Goal: Task Accomplishment & Management: Complete application form

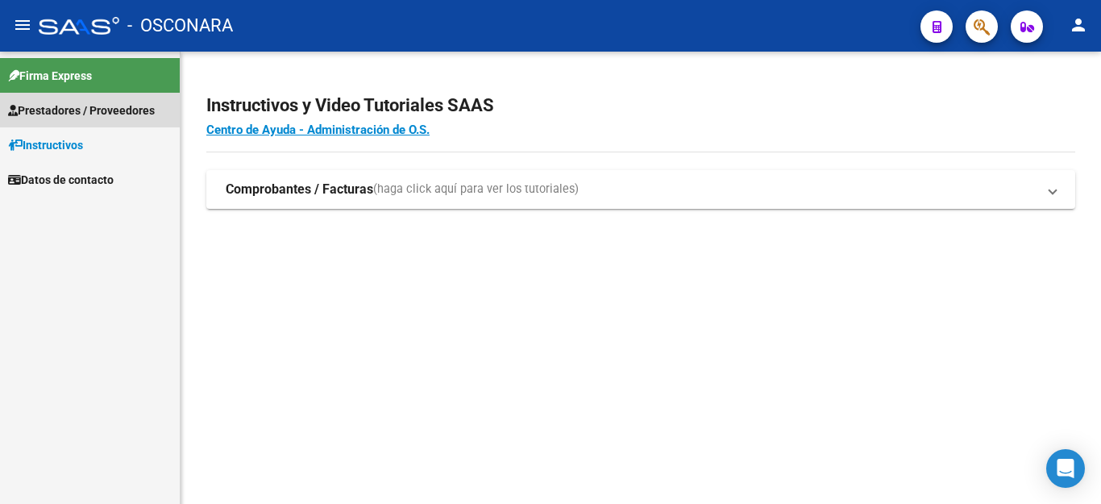
click at [48, 108] on span "Prestadores / Proveedores" at bounding box center [81, 111] width 147 height 18
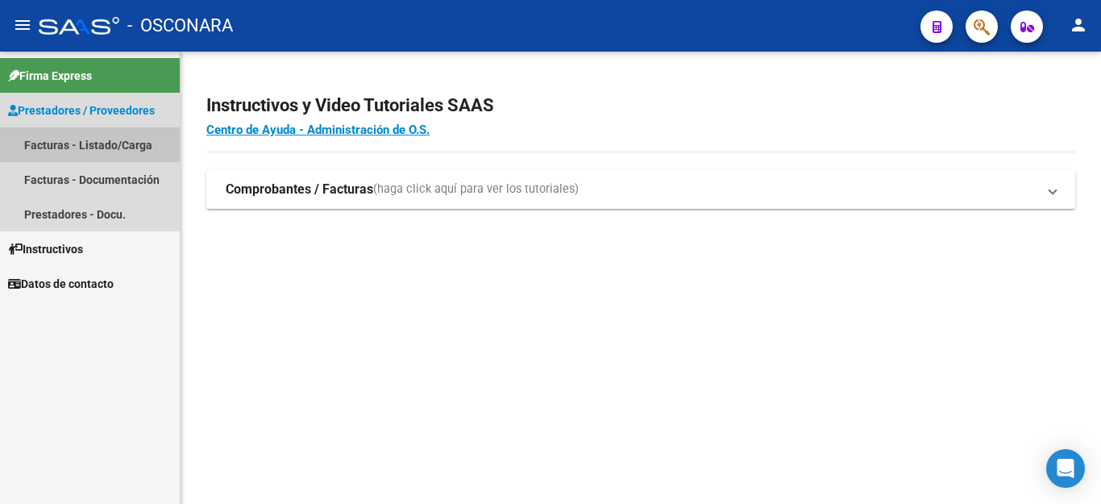
click at [59, 147] on link "Facturas - Listado/Carga" at bounding box center [90, 144] width 180 height 35
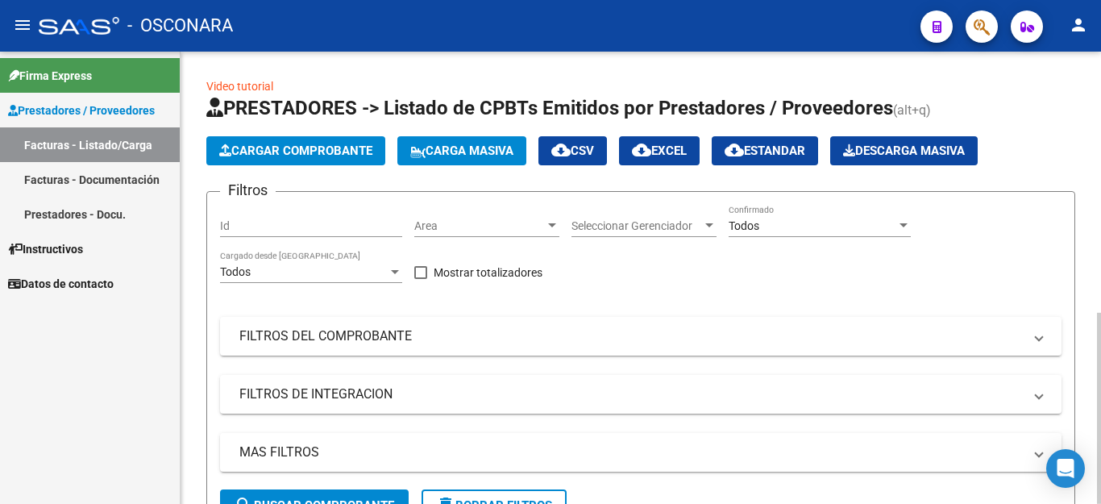
click at [292, 156] on span "Cargar Comprobante" at bounding box center [295, 150] width 153 height 15
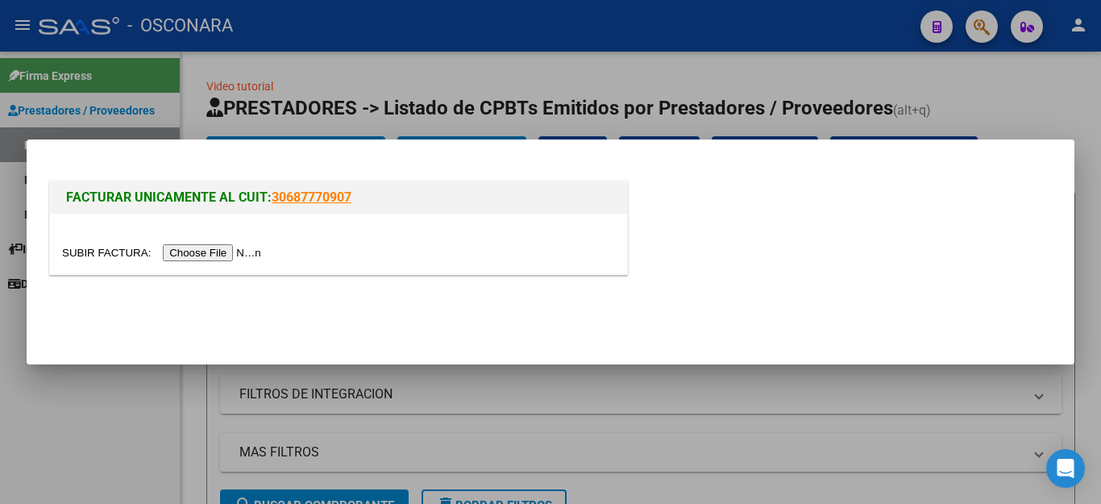
click at [211, 256] on input "file" at bounding box center [164, 252] width 204 height 17
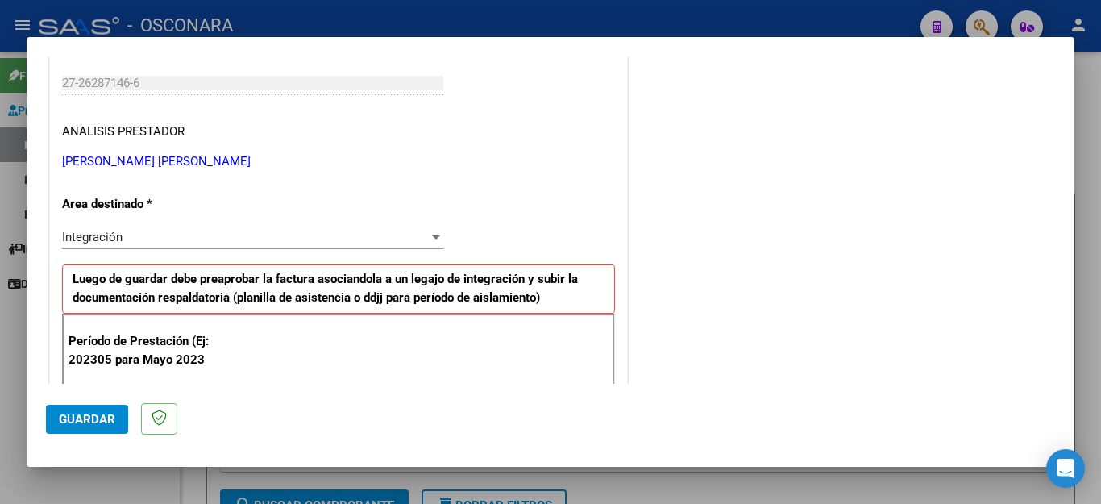
scroll to position [322, 0]
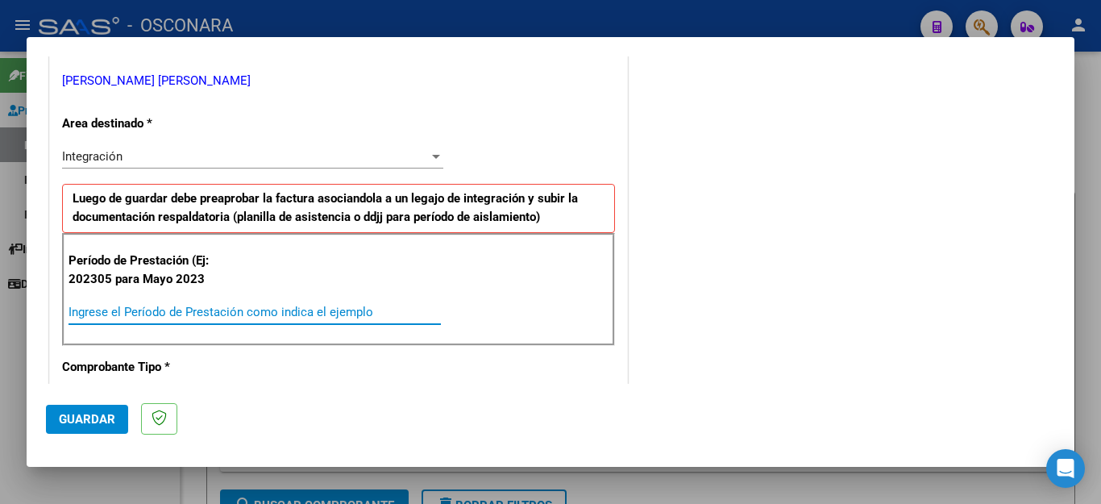
click at [210, 314] on input "Ingrese el Período de Prestación como indica el ejemplo" at bounding box center [255, 312] width 372 height 15
type input "202507"
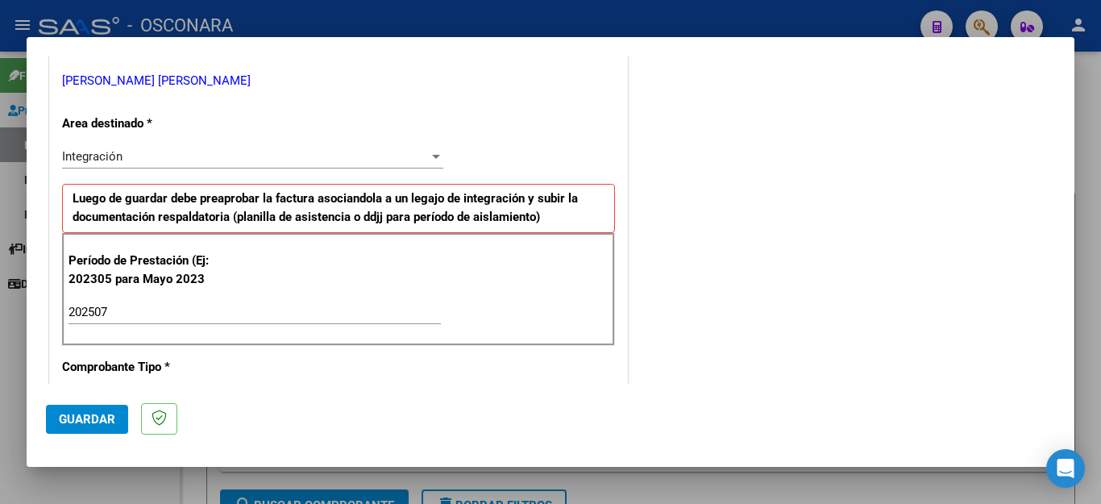
scroll to position [1028, 0]
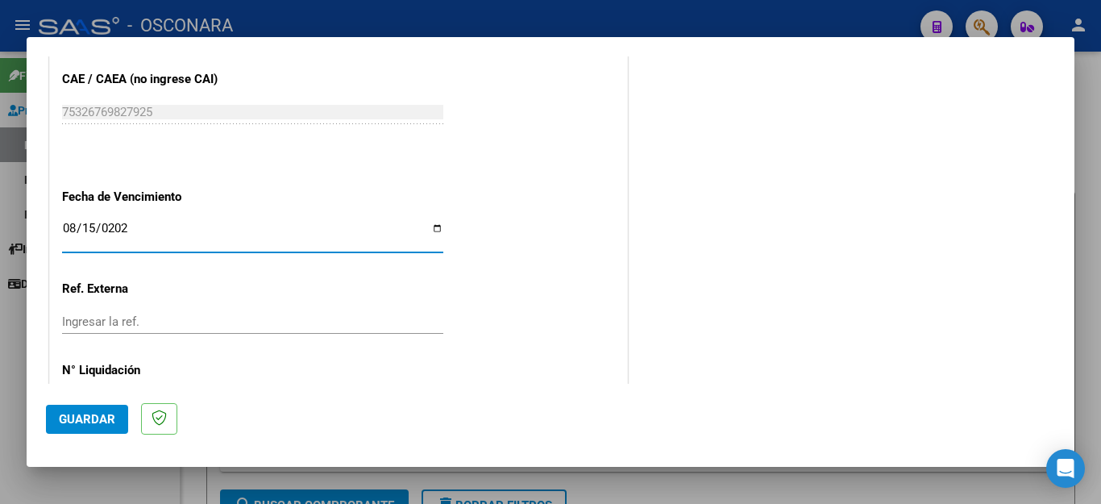
type input "[DATE]"
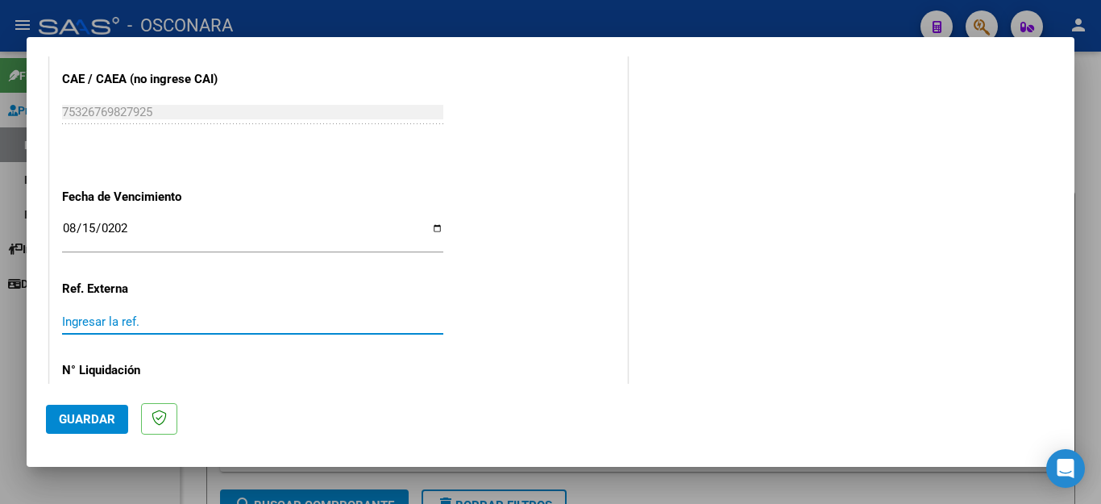
click at [103, 417] on span "Guardar" at bounding box center [87, 419] width 56 height 15
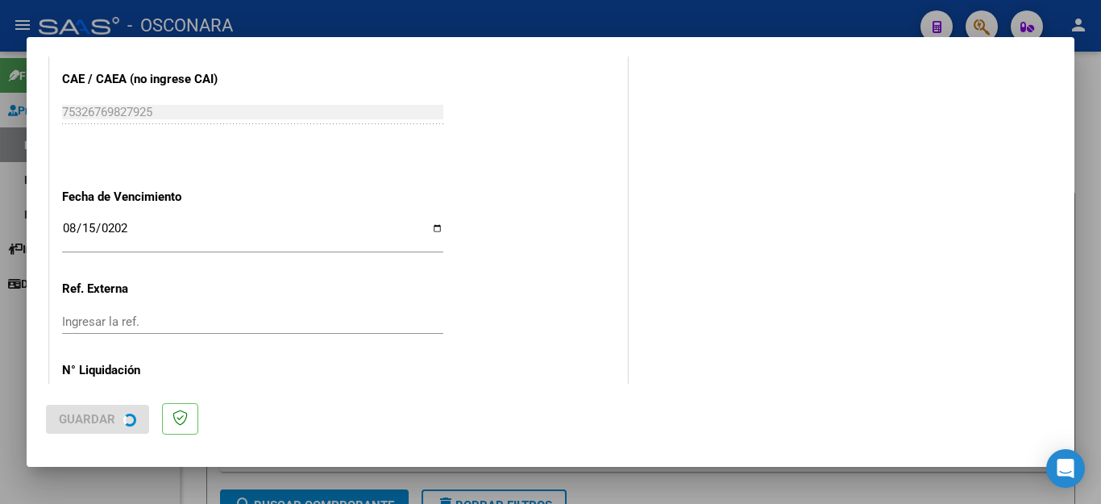
scroll to position [0, 0]
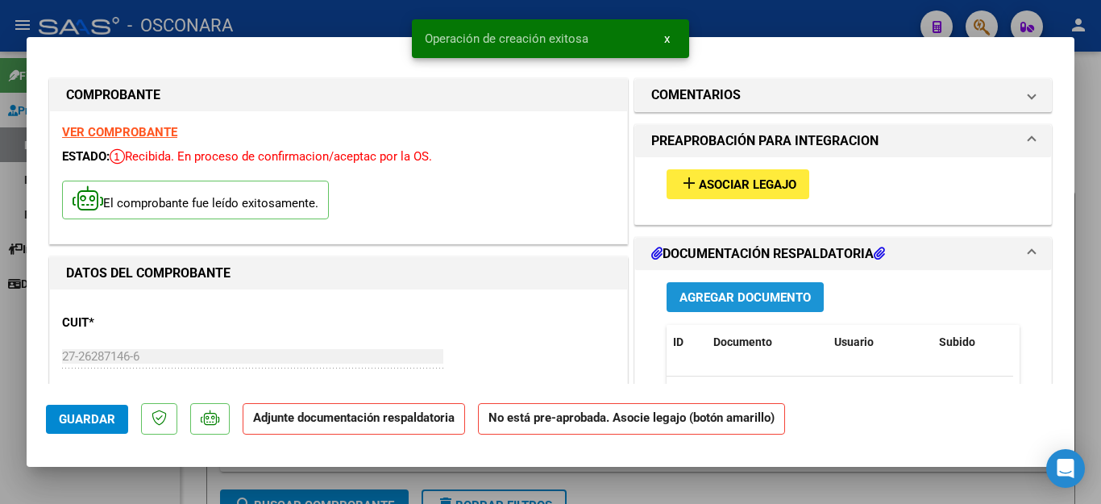
click at [679, 301] on span "Agregar Documento" at bounding box center [744, 297] width 131 height 15
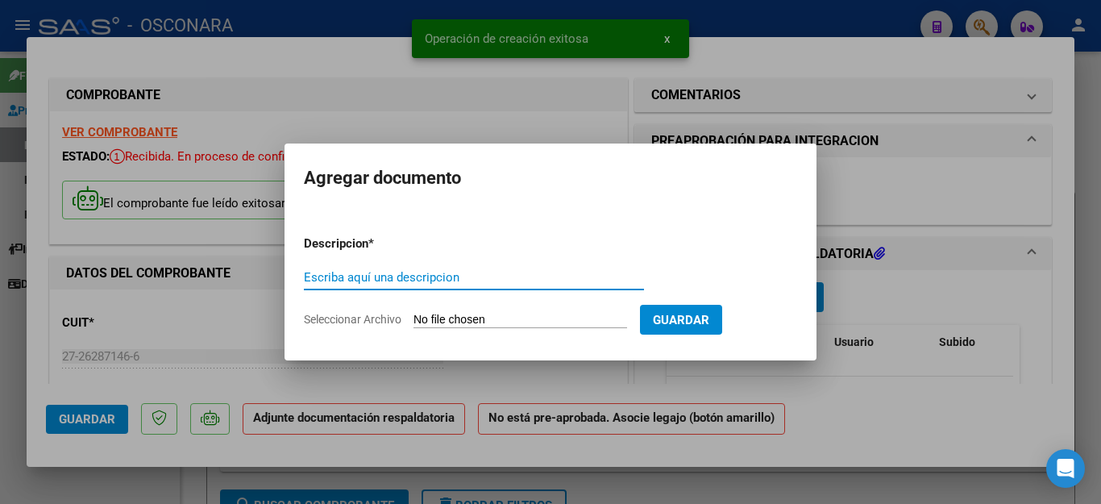
click at [413, 284] on input "Escriba aquí una descripcion" at bounding box center [474, 277] width 340 height 15
type input "ASISTENCIA"
click at [459, 320] on input "Seleccionar Archivo" at bounding box center [520, 320] width 214 height 15
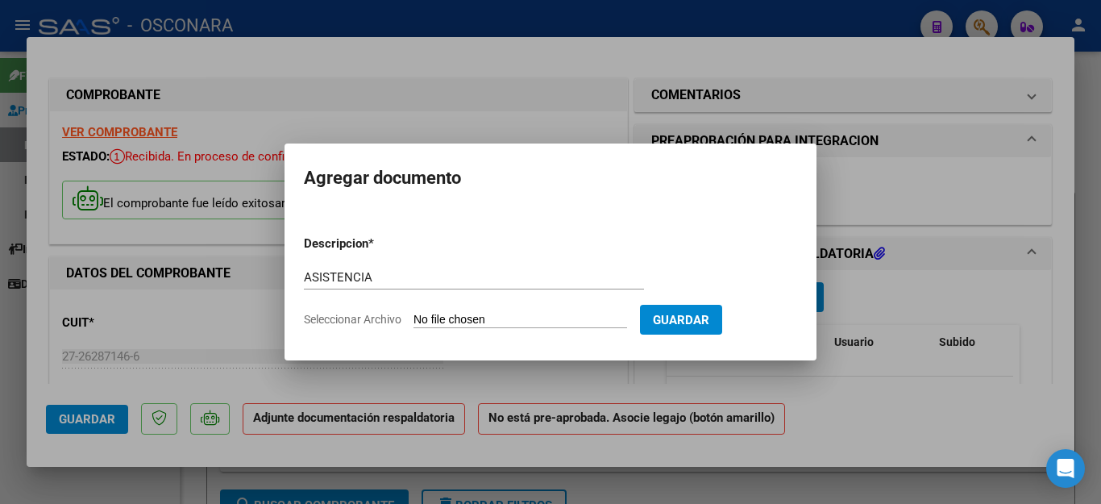
type input "C:\fakepath\ALDECO FAC1988 ASISTENCIA.pdf"
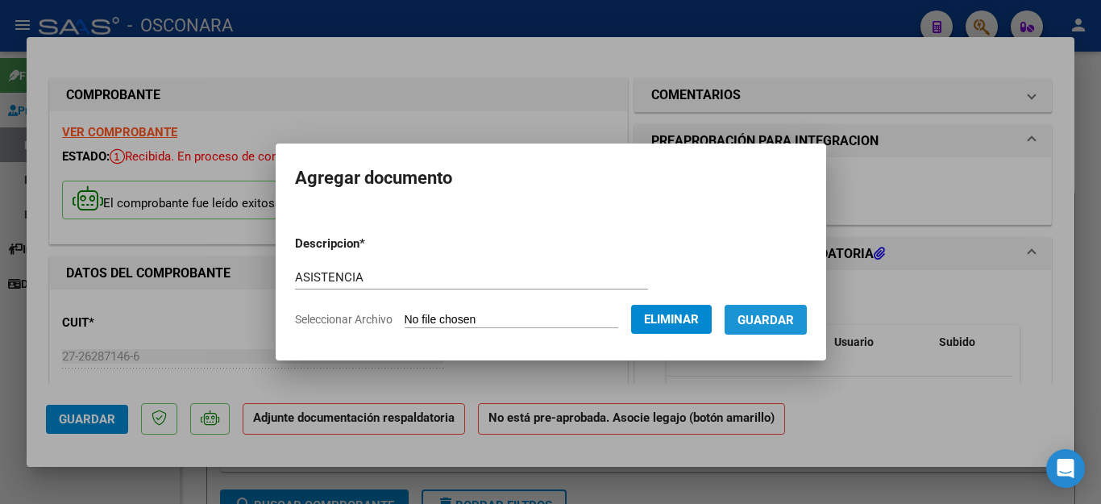
click at [770, 326] on span "Guardar" at bounding box center [765, 320] width 56 height 15
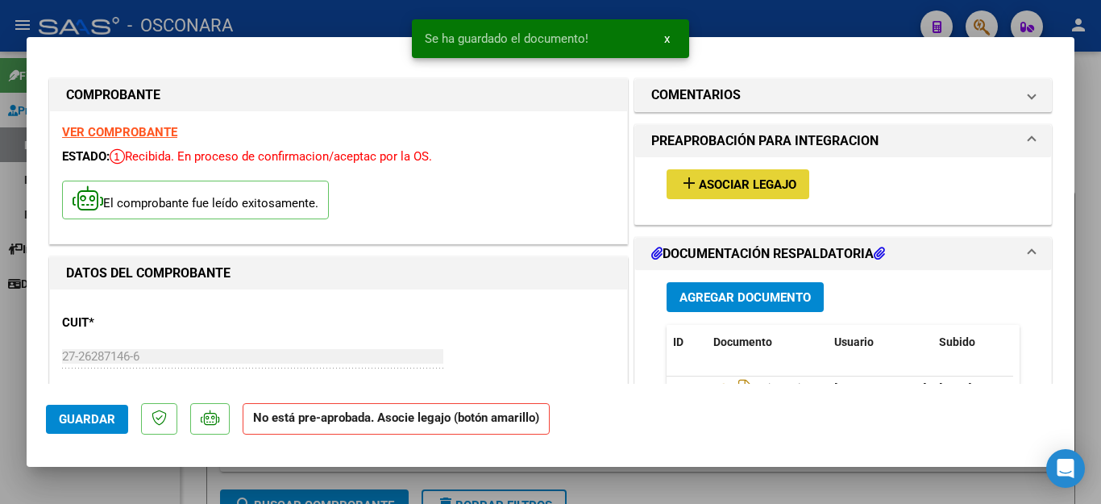
click at [727, 182] on span "Asociar Legajo" at bounding box center [748, 184] width 98 height 15
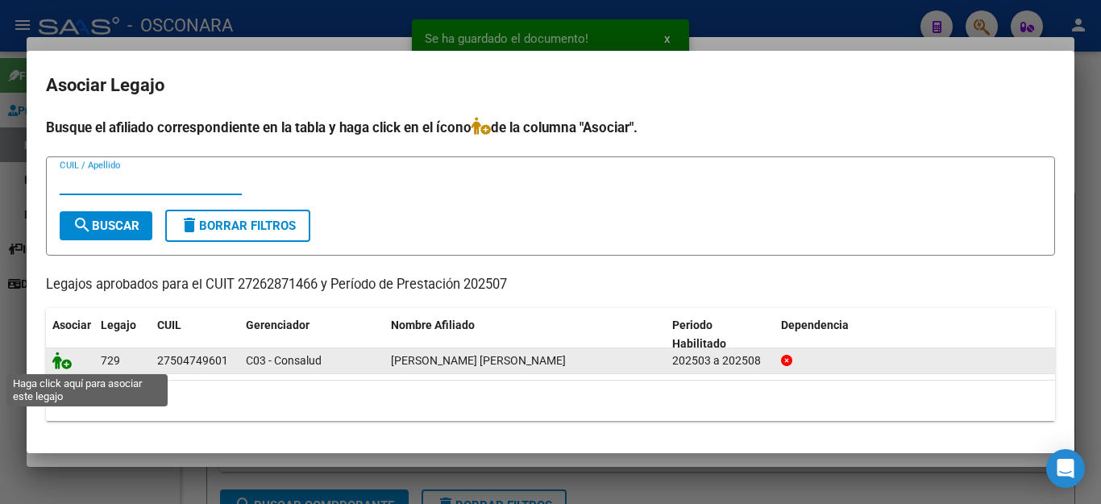
click at [60, 365] on icon at bounding box center [61, 360] width 19 height 18
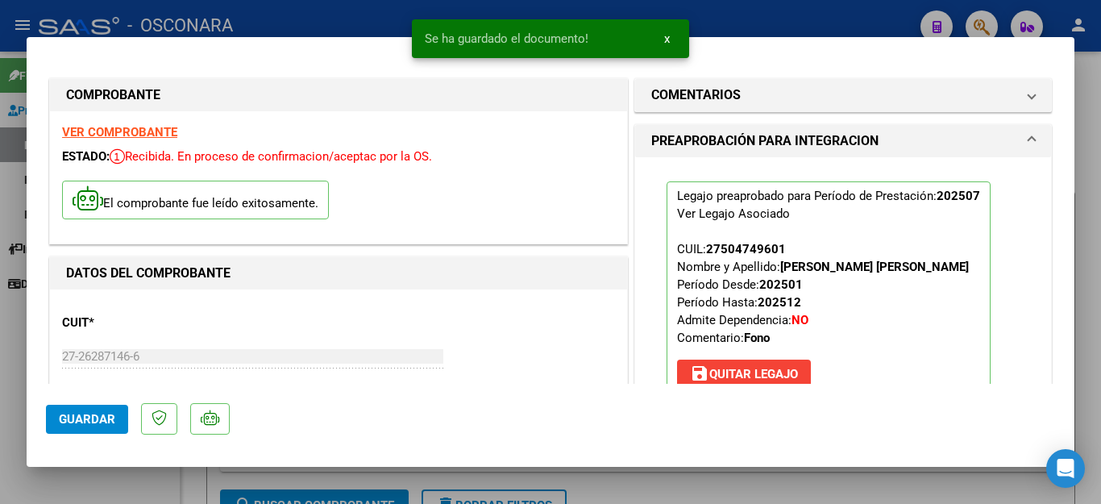
click at [106, 486] on div at bounding box center [550, 252] width 1101 height 504
type input "$ 0,00"
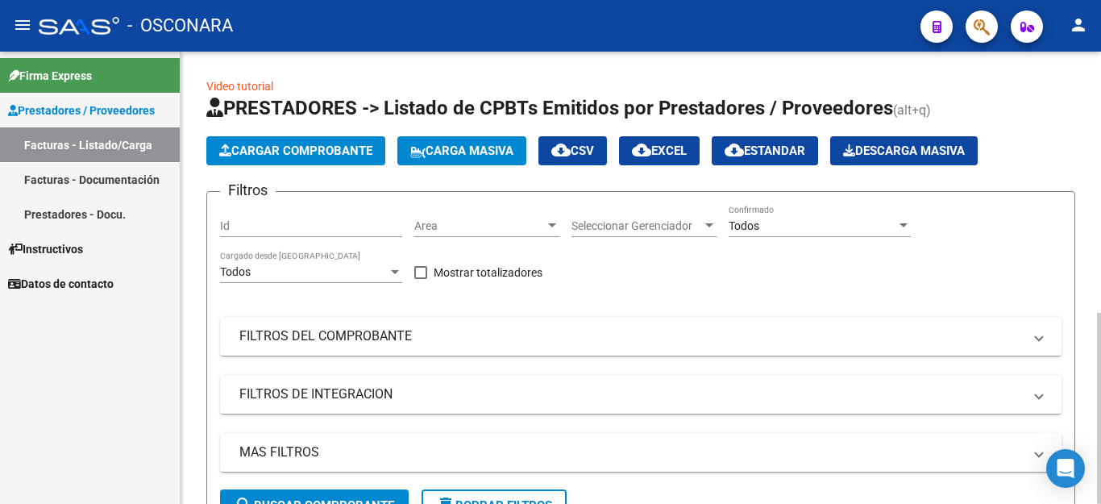
click at [328, 155] on span "Cargar Comprobante" at bounding box center [295, 150] width 153 height 15
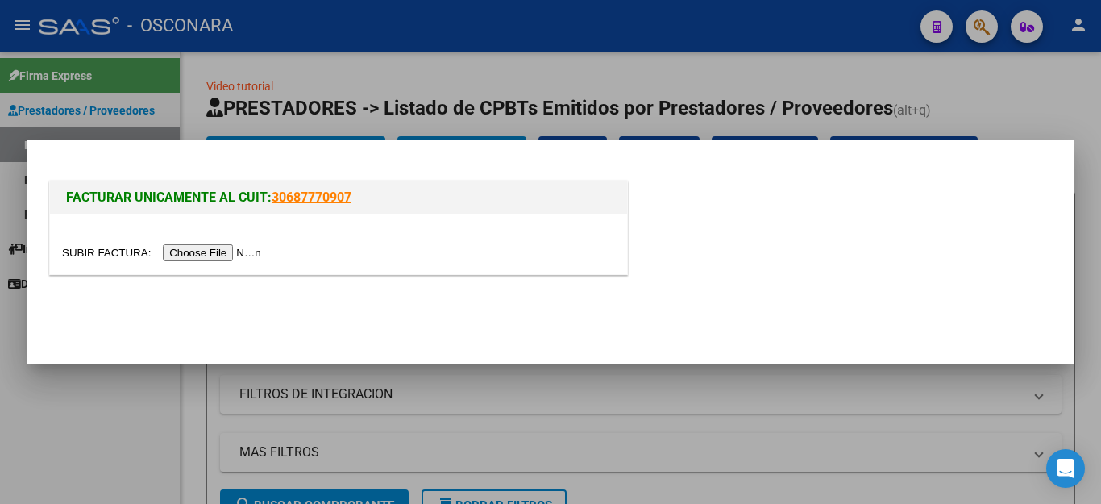
click at [119, 392] on div at bounding box center [550, 252] width 1101 height 504
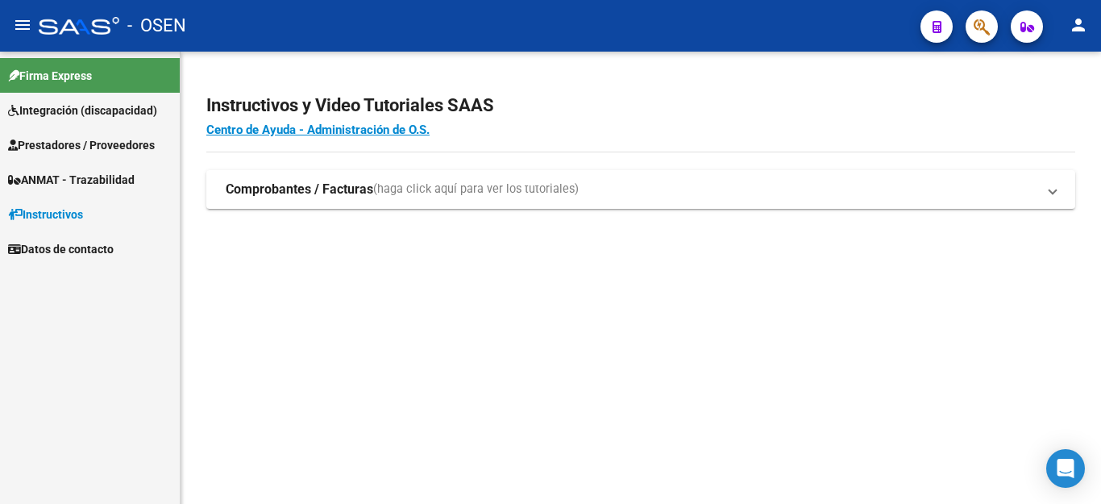
click at [43, 147] on span "Prestadores / Proveedores" at bounding box center [81, 145] width 147 height 18
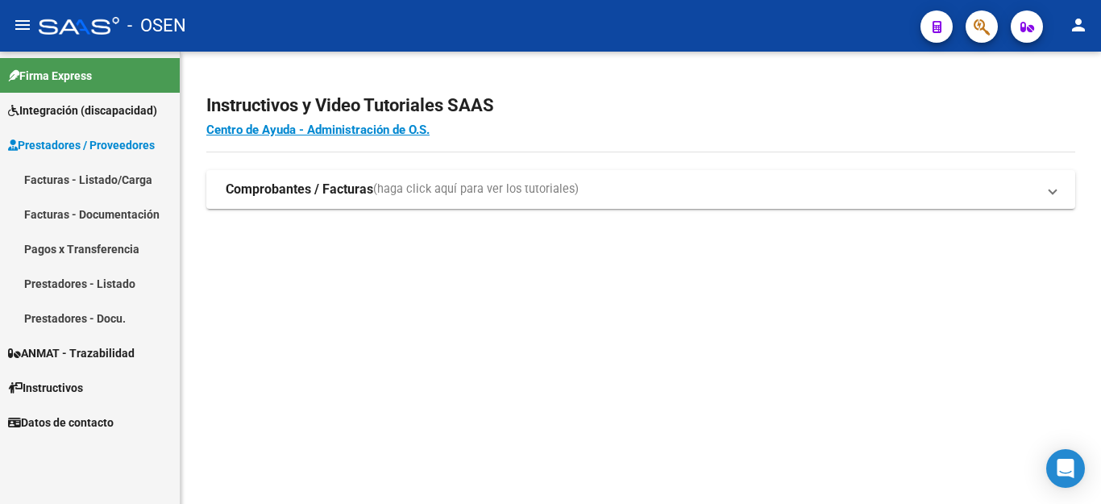
click at [89, 173] on link "Facturas - Listado/Carga" at bounding box center [90, 179] width 180 height 35
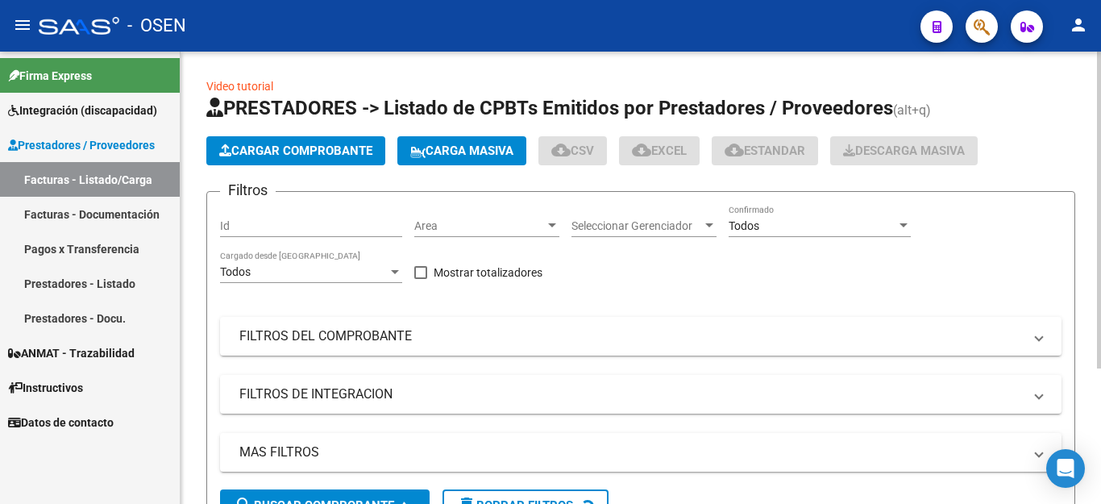
click at [289, 153] on span "Cargar Comprobante" at bounding box center [295, 150] width 153 height 15
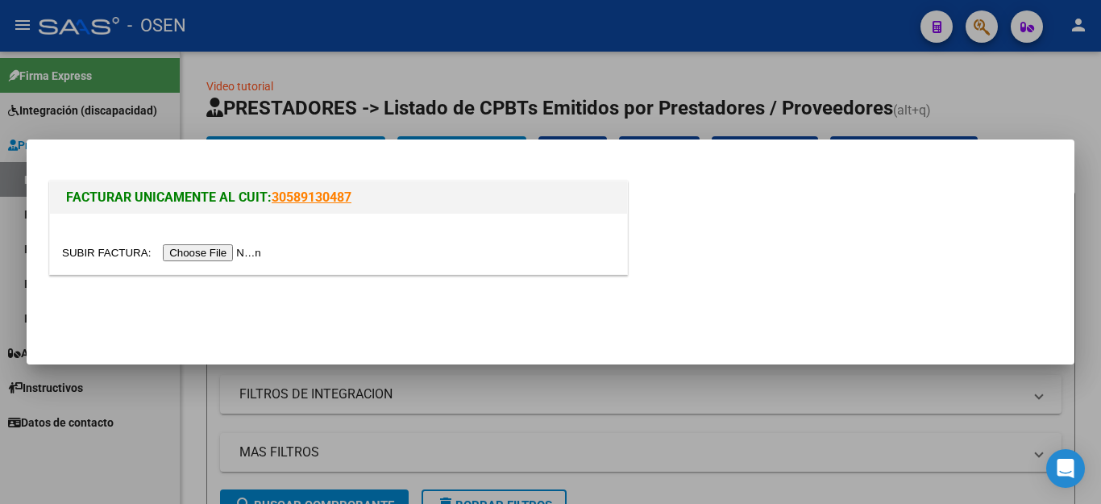
click at [214, 251] on input "file" at bounding box center [164, 252] width 204 height 17
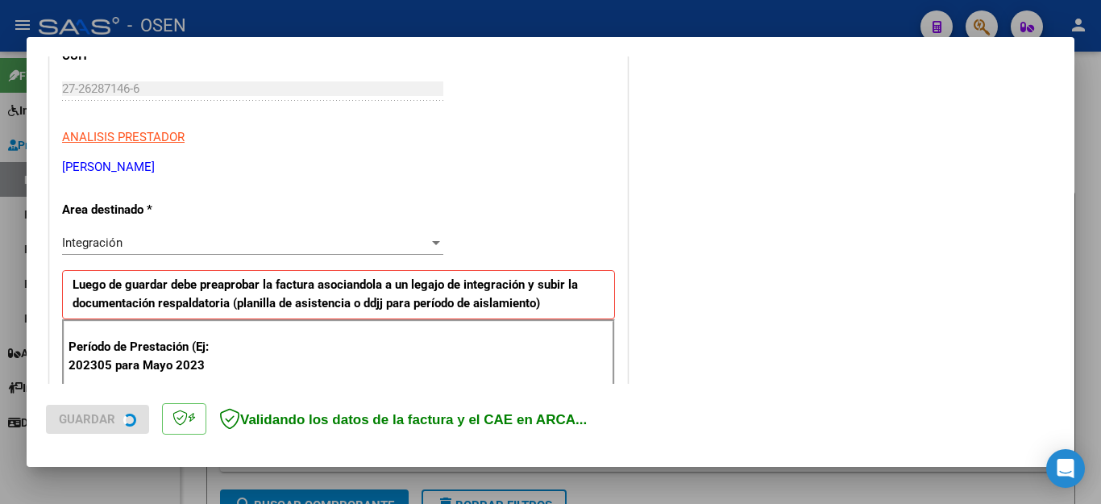
scroll to position [322, 0]
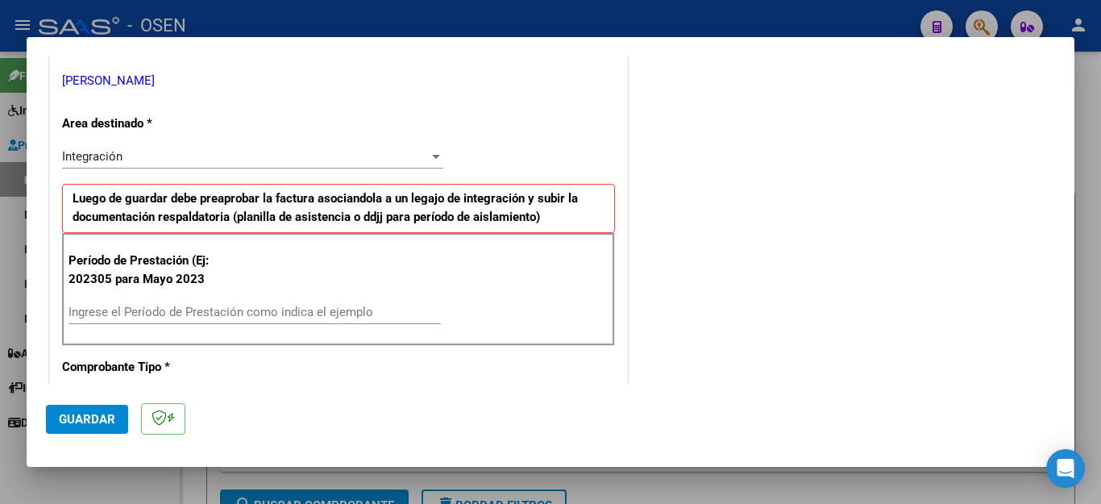
click at [253, 311] on input "Ingrese el Período de Prestación como indica el ejemplo" at bounding box center [255, 312] width 372 height 15
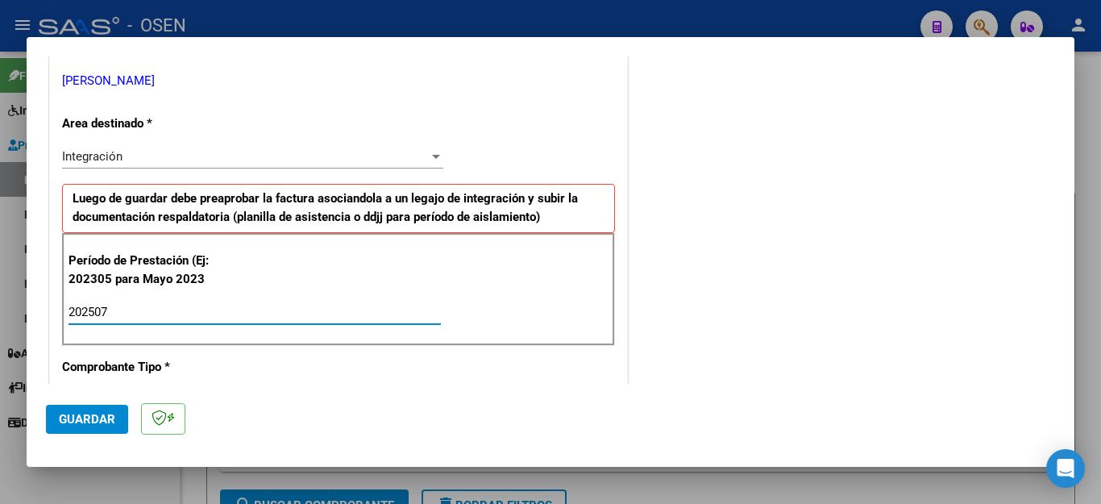
type input "202507"
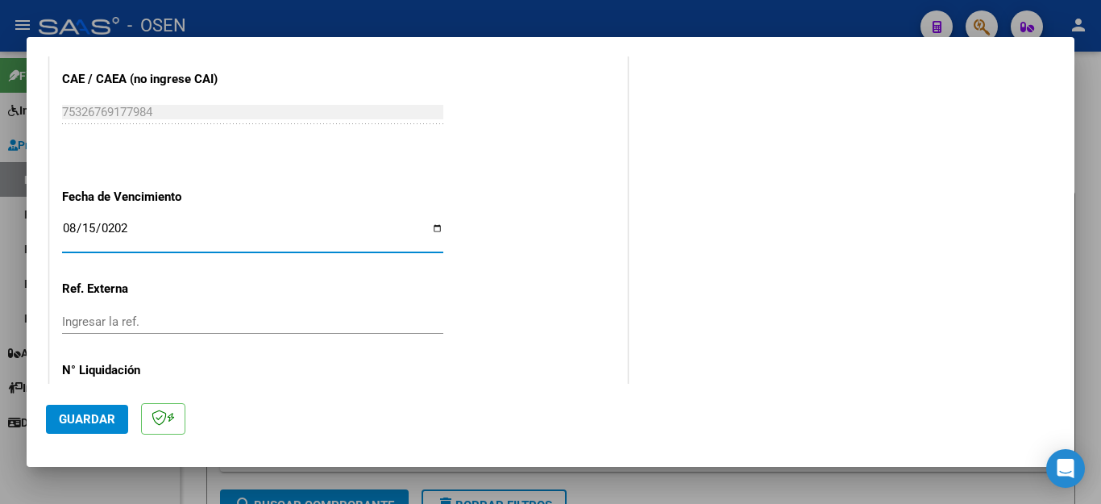
type input "[DATE]"
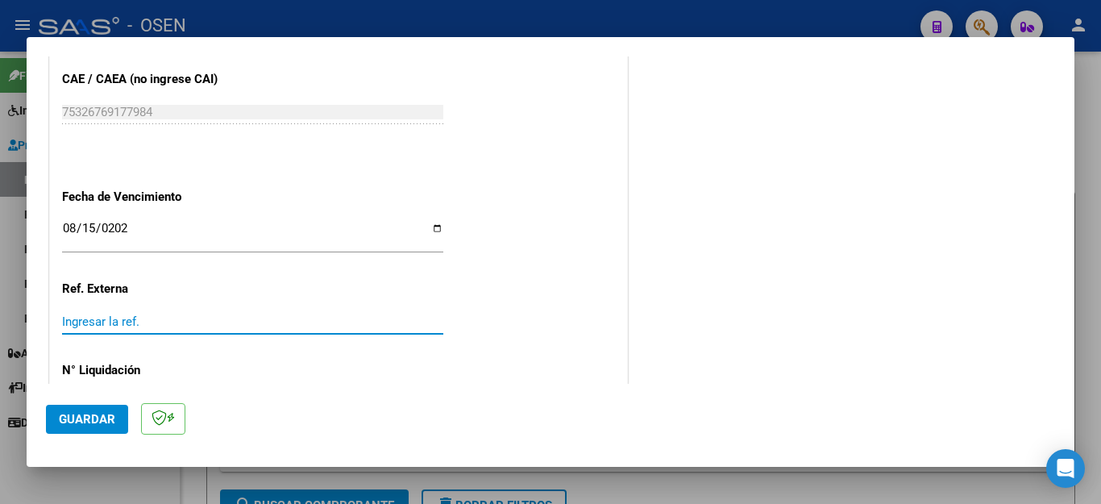
click at [108, 417] on span "Guardar" at bounding box center [87, 419] width 56 height 15
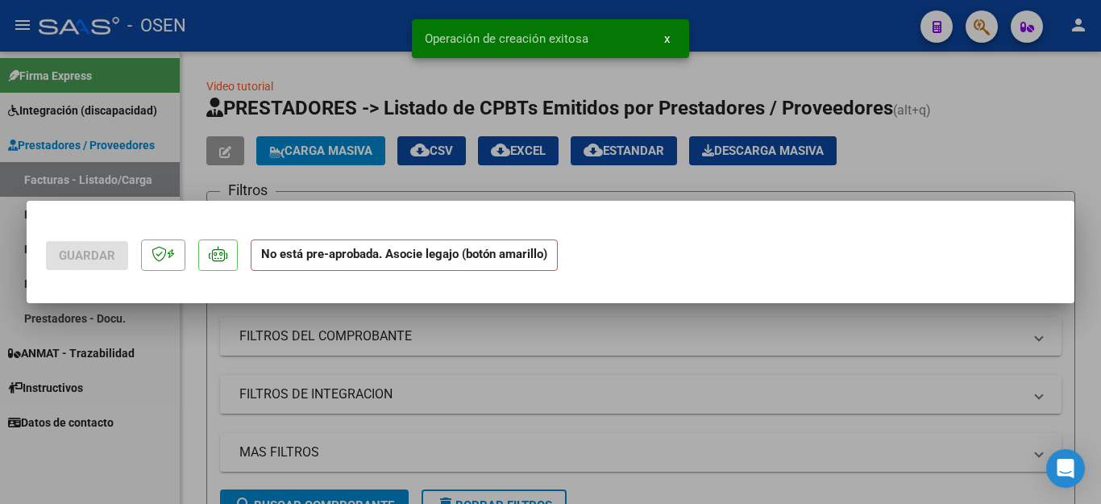
scroll to position [0, 0]
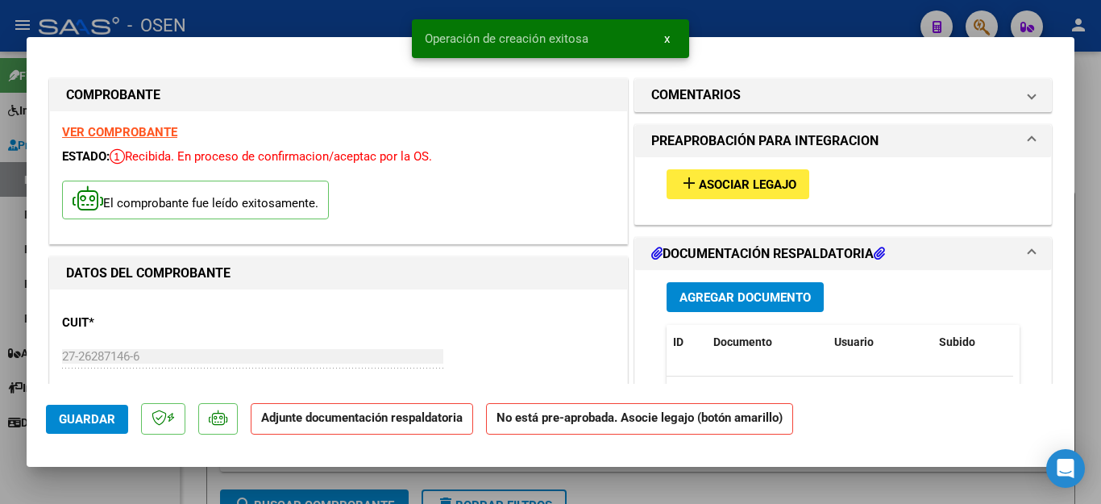
click at [679, 297] on span "Agregar Documento" at bounding box center [744, 297] width 131 height 15
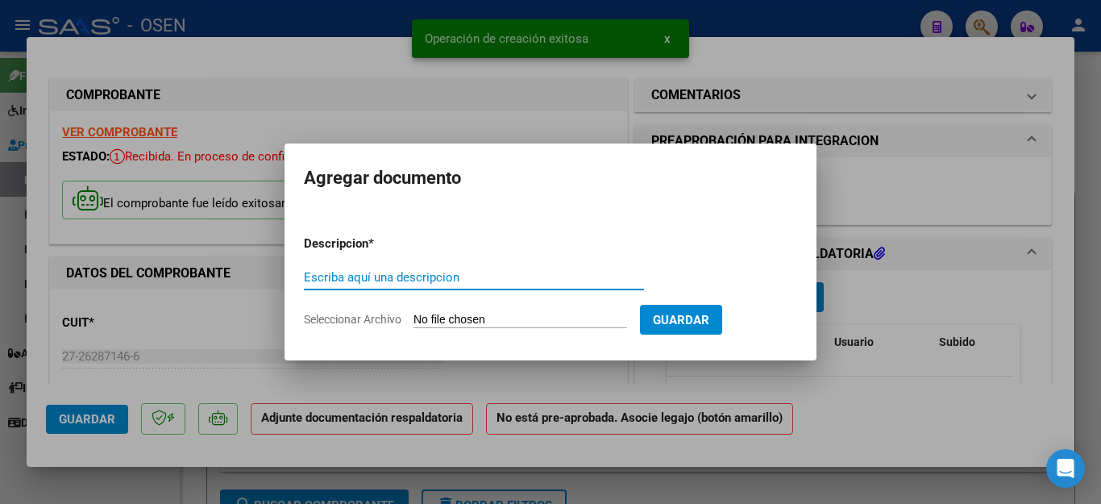
click at [445, 280] on input "Escriba aquí una descripcion" at bounding box center [474, 277] width 340 height 15
type input "ASISTENCIA"
click at [437, 315] on input "Seleccionar Archivo" at bounding box center [520, 320] width 214 height 15
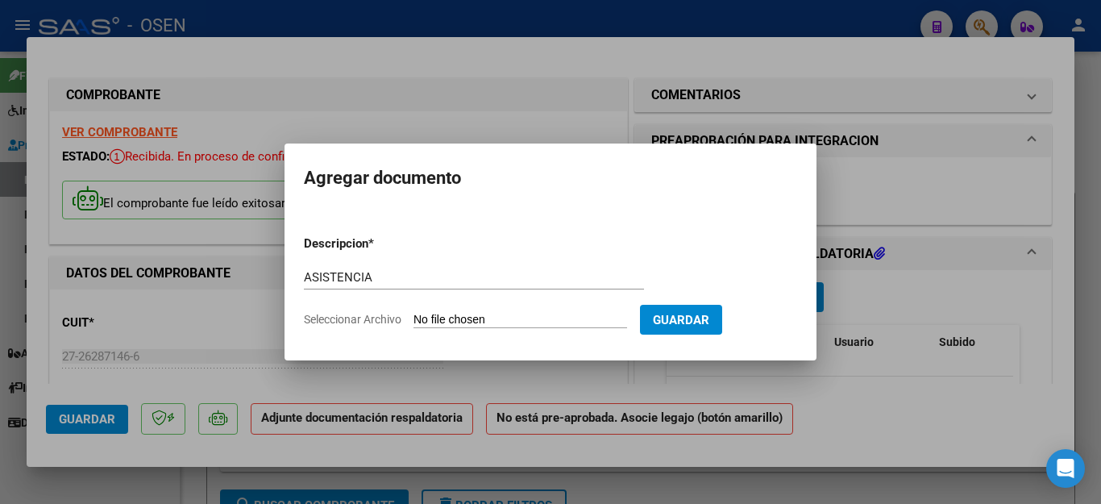
type input "C:\fakepath\[PERSON_NAME] FAC 1986 ASISTENCIA.pdf"
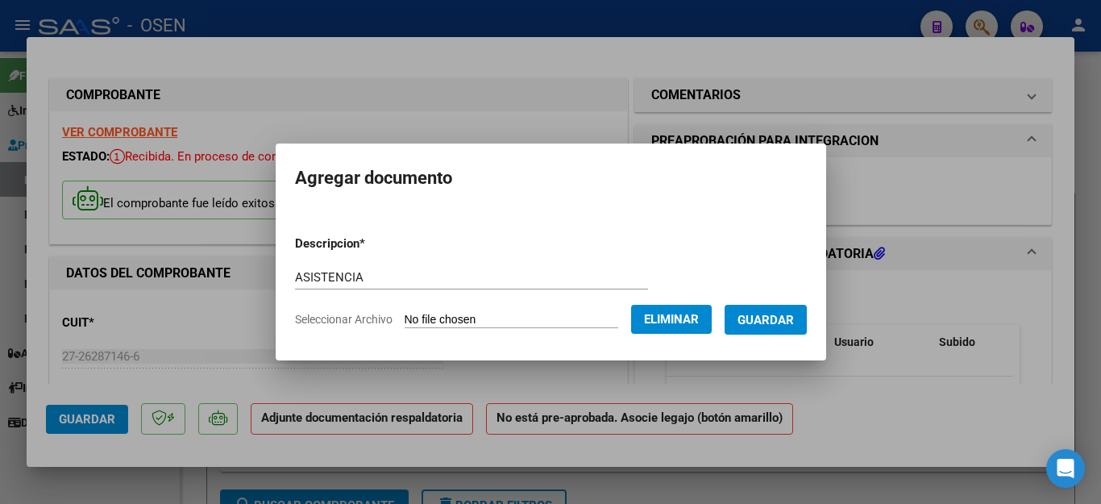
click at [776, 318] on span "Guardar" at bounding box center [765, 320] width 56 height 15
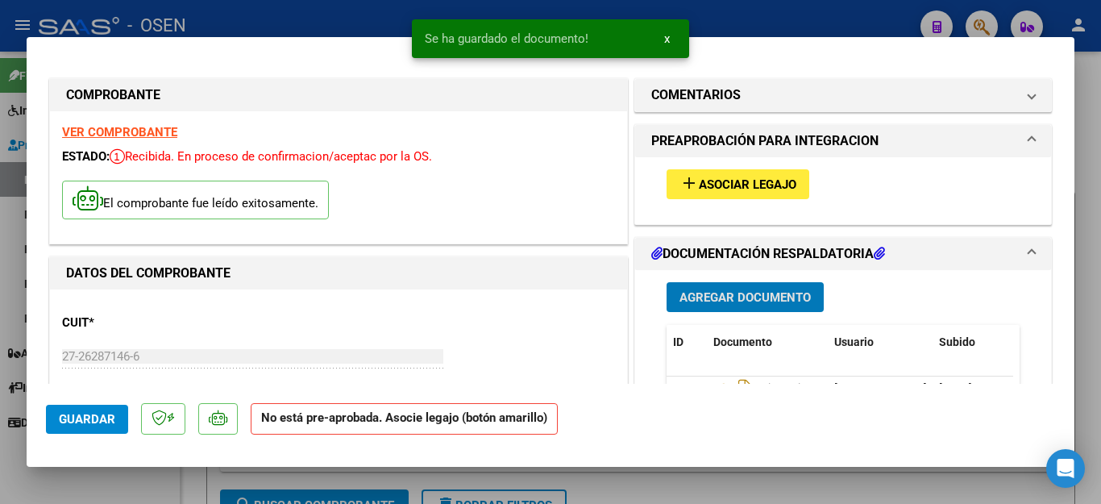
click at [708, 183] on span "Asociar Legajo" at bounding box center [748, 184] width 98 height 15
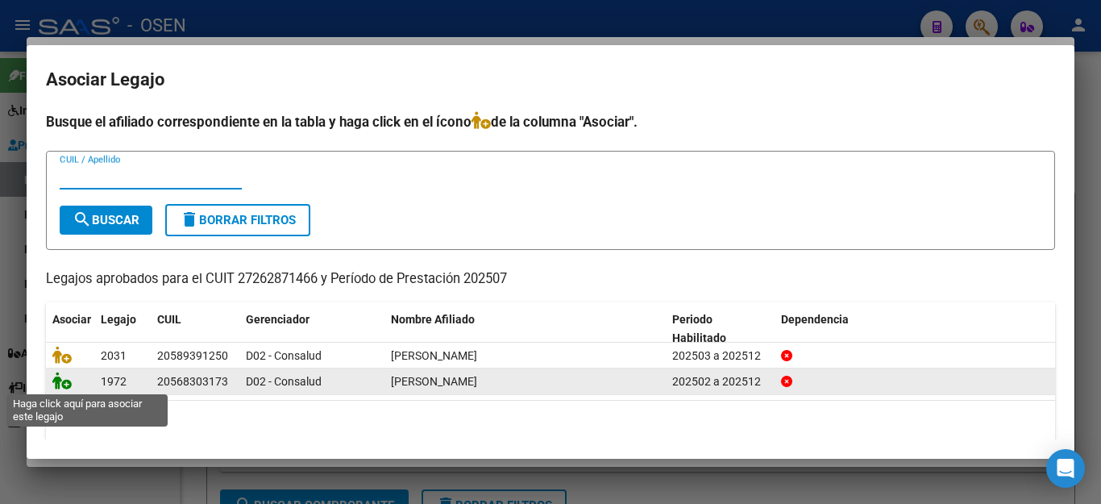
click at [64, 386] on icon at bounding box center [61, 381] width 19 height 18
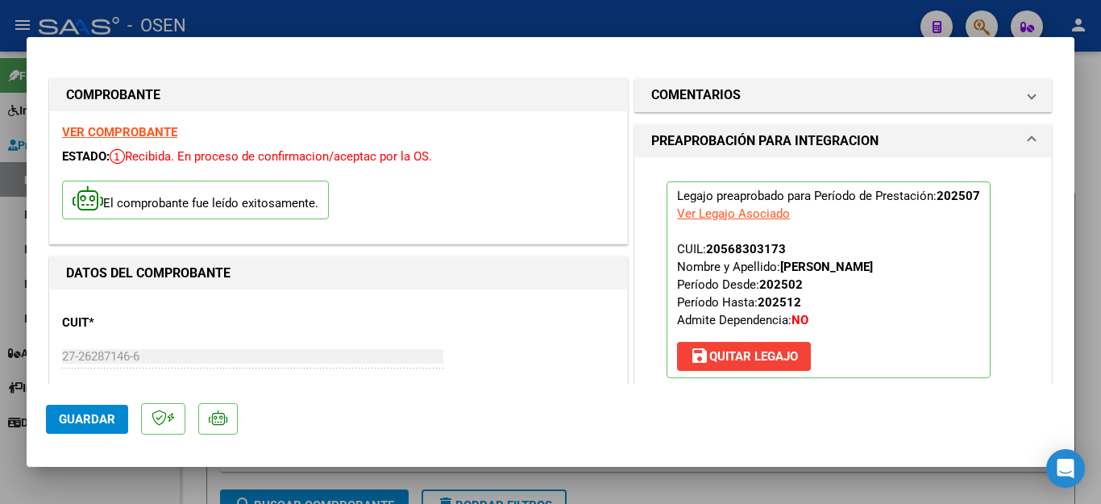
click at [95, 424] on span "Guardar" at bounding box center [87, 419] width 56 height 15
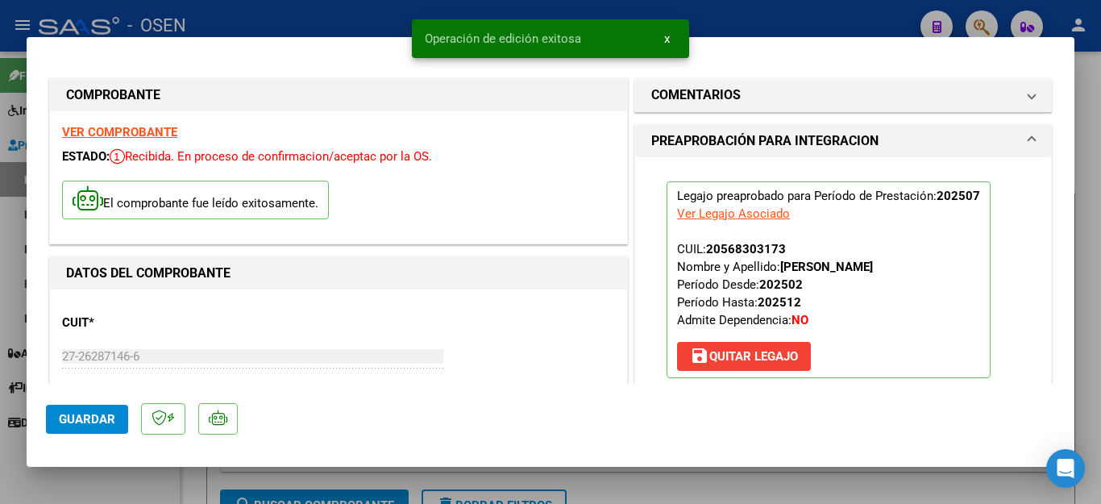
click at [104, 476] on div at bounding box center [550, 252] width 1101 height 504
type input "$ 0,00"
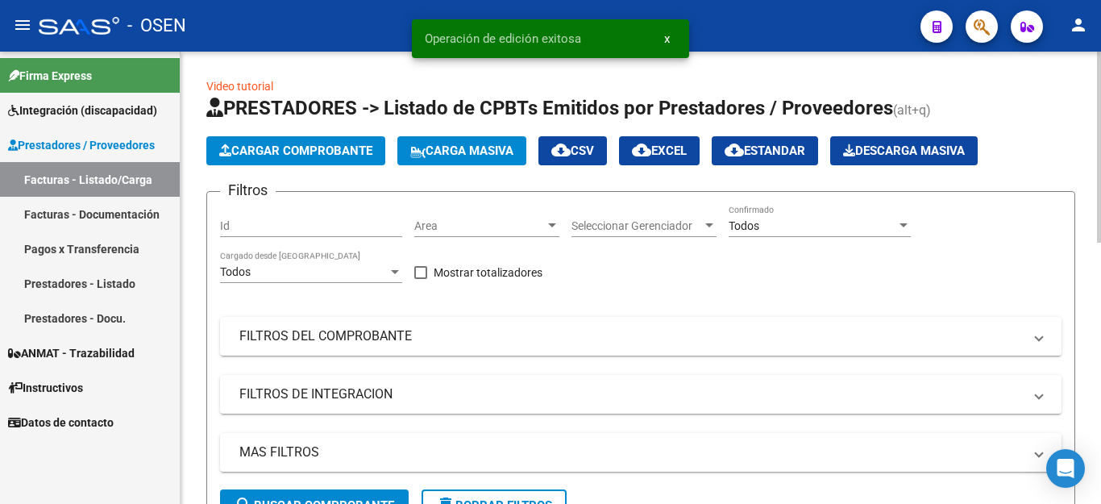
click at [328, 156] on span "Cargar Comprobante" at bounding box center [295, 150] width 153 height 15
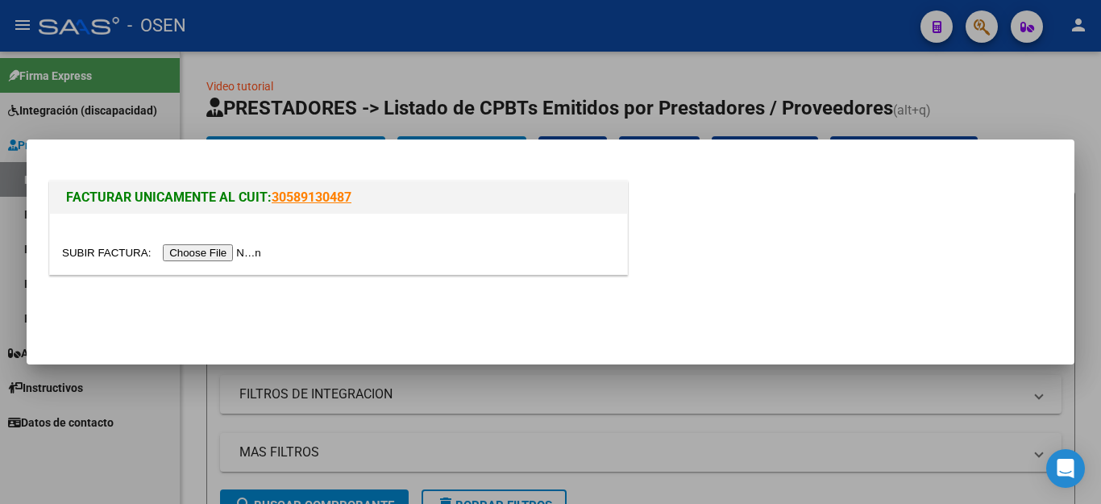
click at [226, 248] on input "file" at bounding box center [164, 252] width 204 height 17
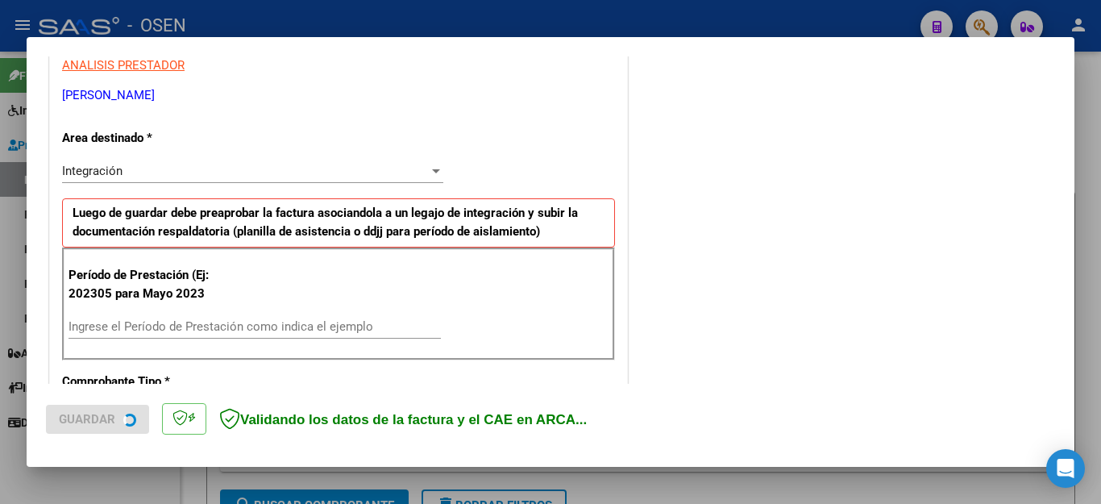
scroll to position [322, 0]
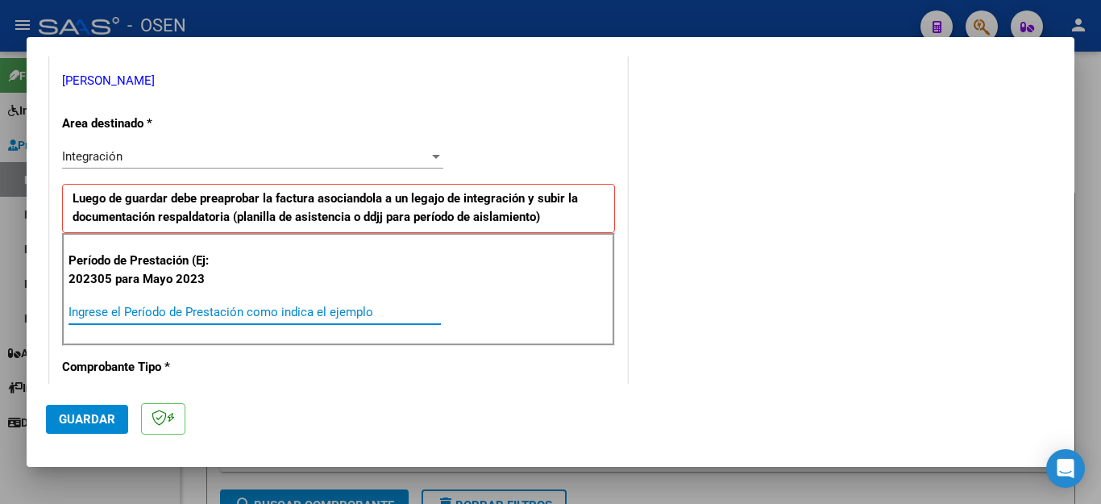
click at [269, 309] on input "Ingrese el Período de Prestación como indica el ejemplo" at bounding box center [255, 312] width 372 height 15
type input "202507"
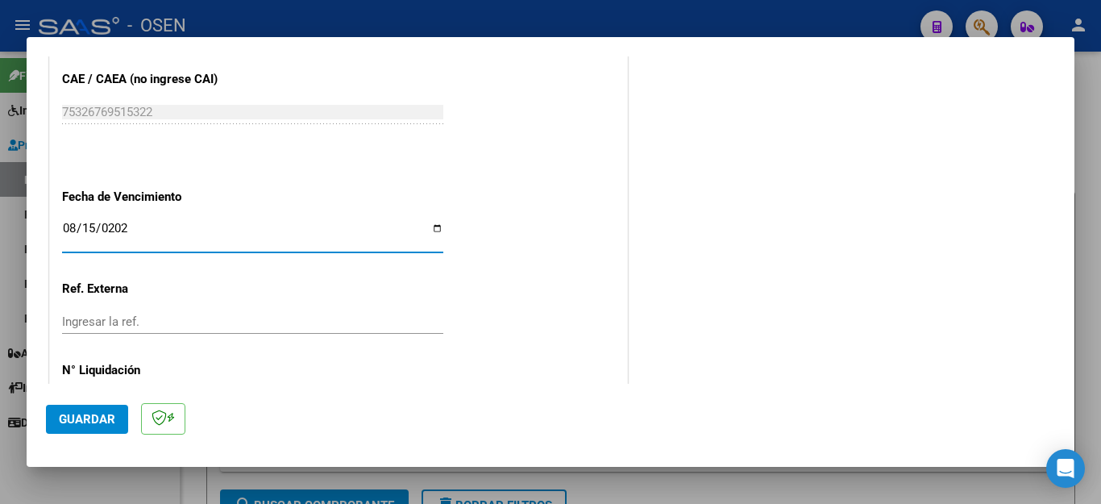
type input "[DATE]"
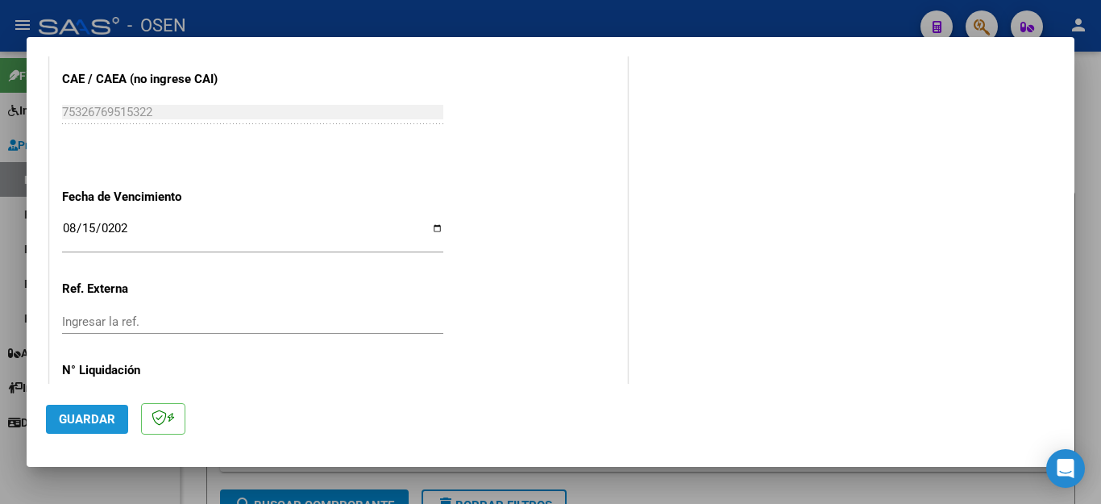
click at [101, 418] on span "Guardar" at bounding box center [87, 419] width 56 height 15
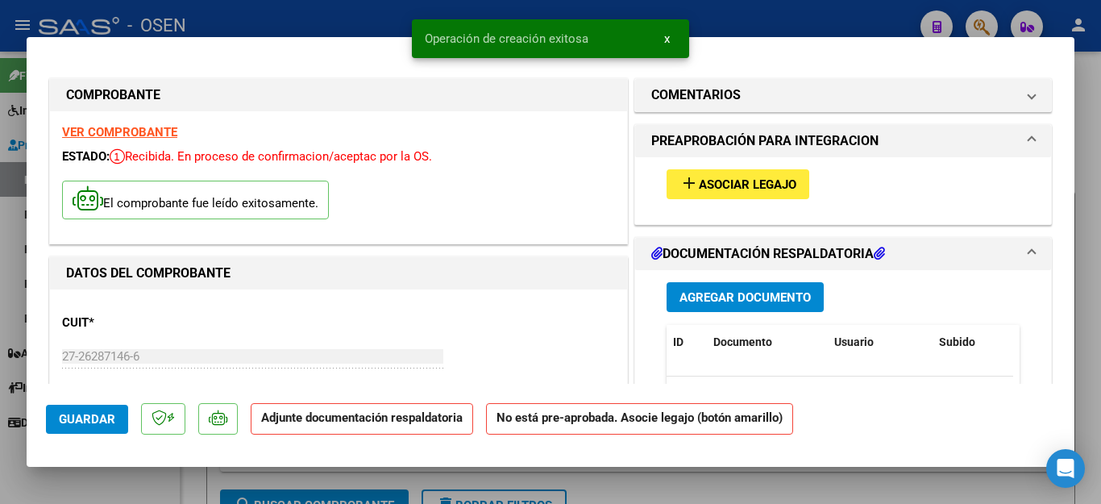
click at [682, 304] on span "Agregar Documento" at bounding box center [744, 297] width 131 height 15
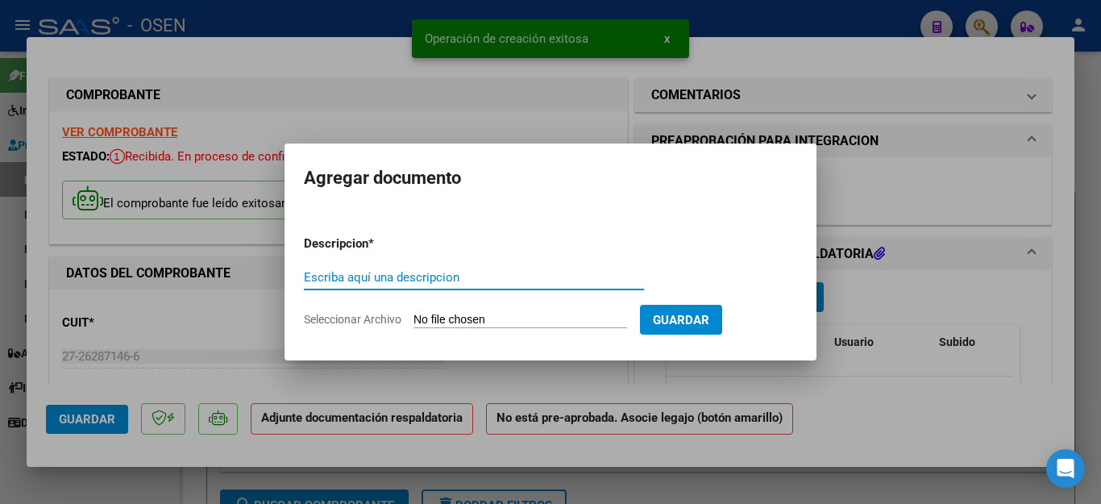
click at [414, 277] on input "Escriba aquí una descripcion" at bounding box center [474, 277] width 340 height 15
type input "ASISTENCIA"
click at [438, 315] on input "Seleccionar Archivo" at bounding box center [520, 320] width 214 height 15
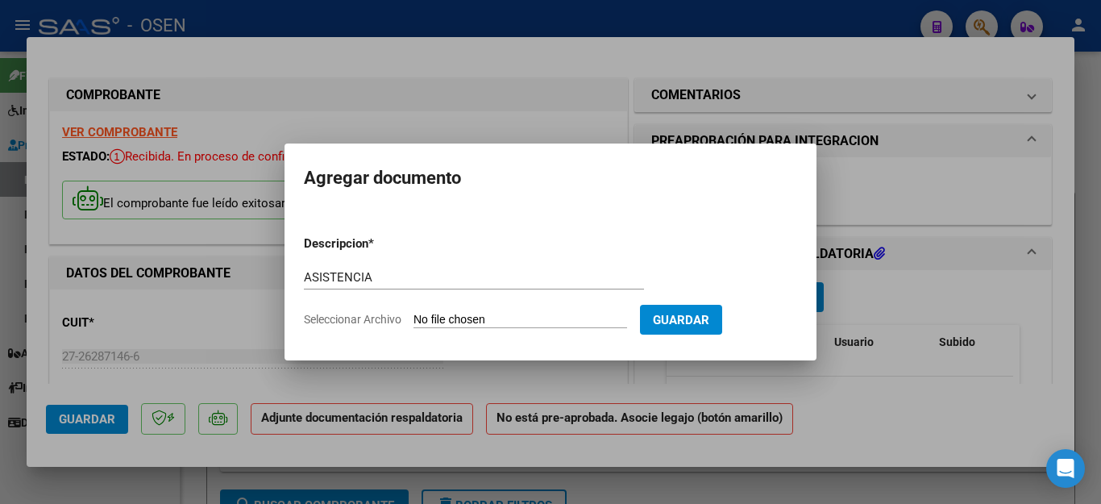
type input "C:\fakepath\[PERSON_NAME] FAC1987 ASISTENCIA.pdf"
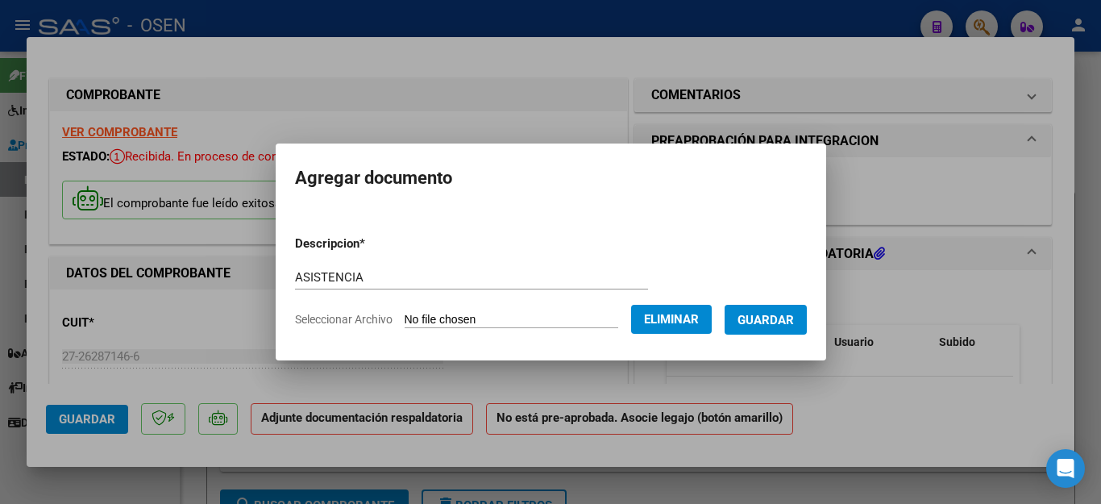
click at [756, 325] on span "Guardar" at bounding box center [765, 320] width 56 height 15
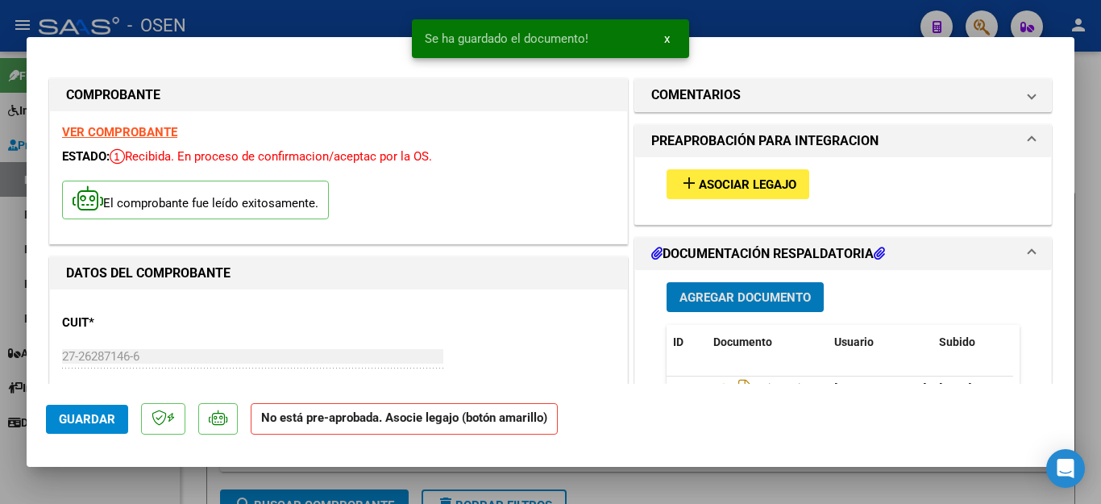
click at [705, 189] on span "Asociar Legajo" at bounding box center [748, 184] width 98 height 15
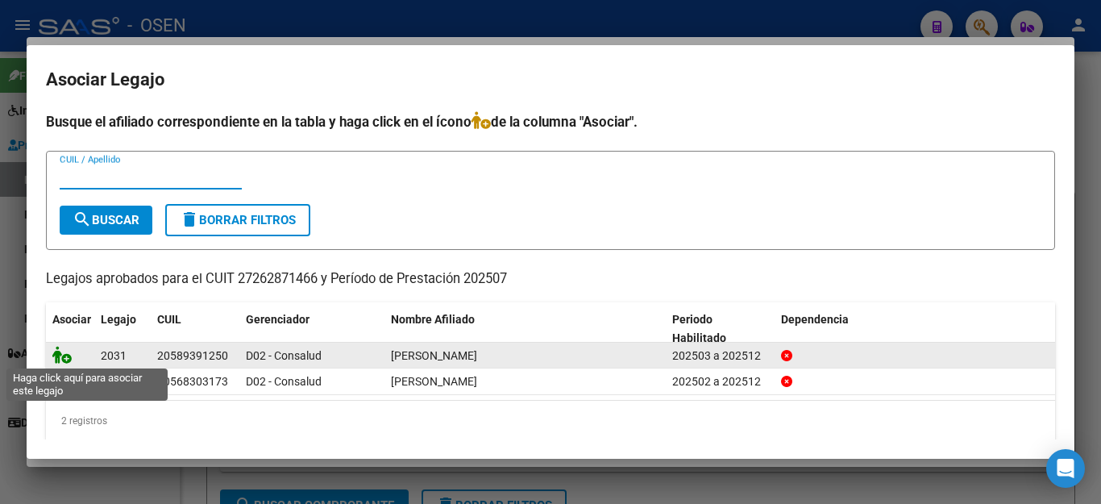
click at [64, 350] on icon at bounding box center [61, 355] width 19 height 18
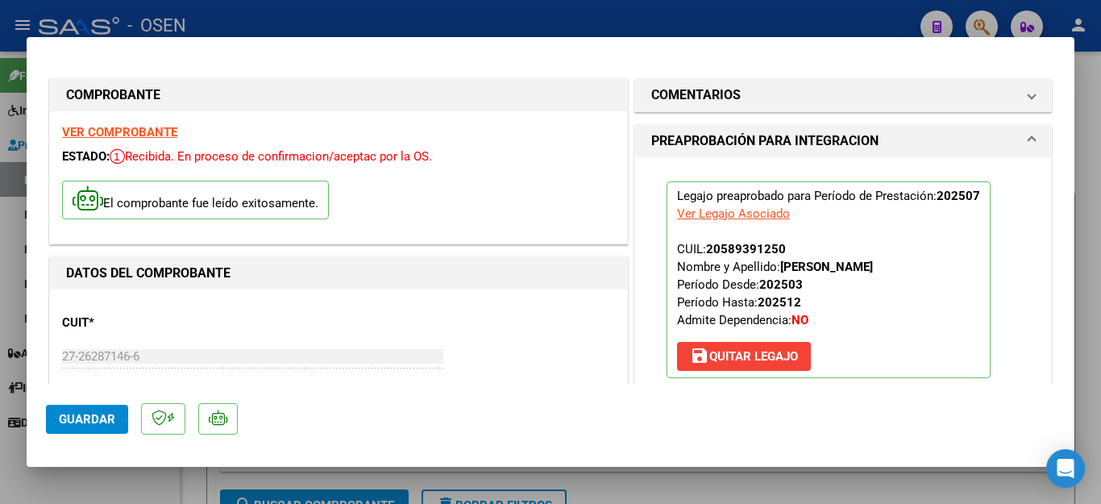
click at [101, 418] on span "Guardar" at bounding box center [87, 419] width 56 height 15
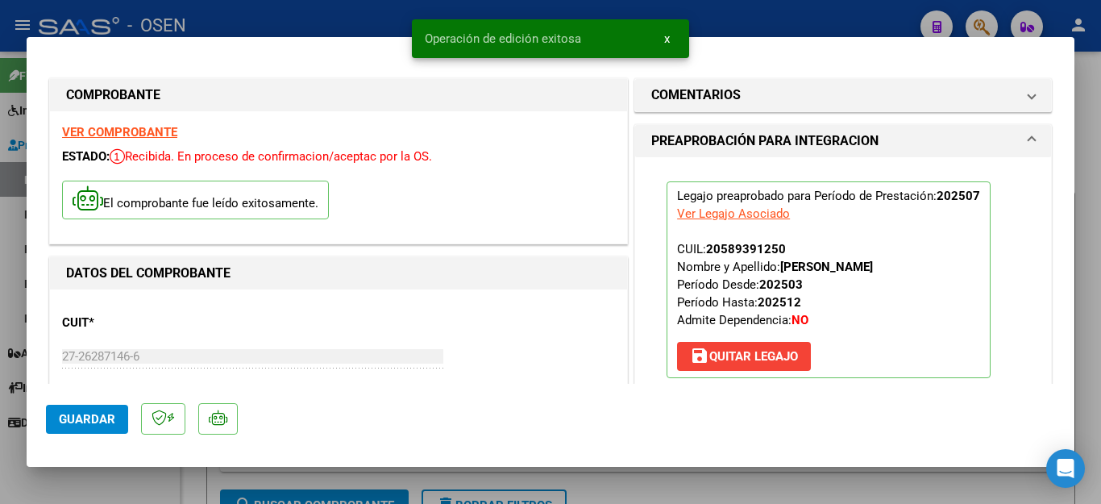
click at [112, 477] on div at bounding box center [550, 252] width 1101 height 504
type input "$ 0,00"
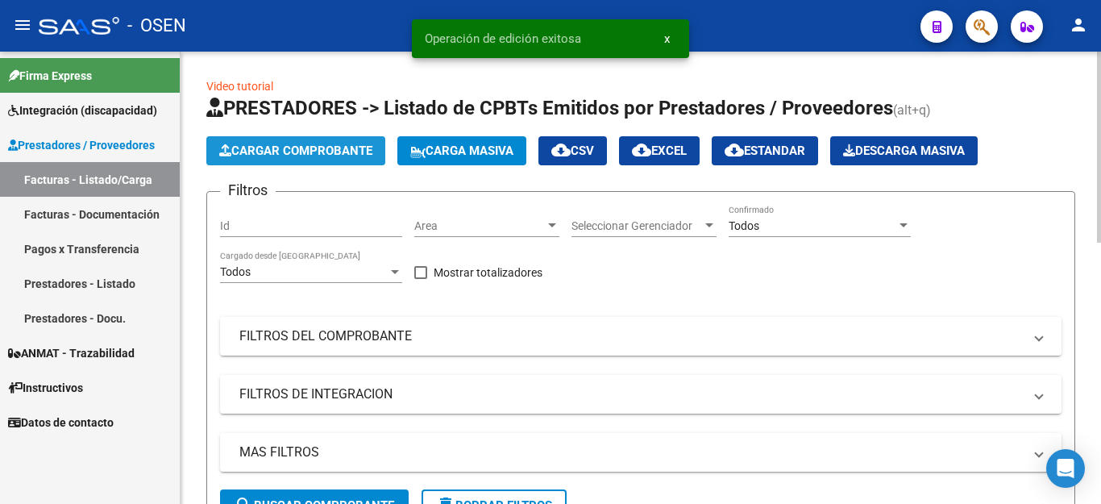
click at [255, 154] on span "Cargar Comprobante" at bounding box center [295, 150] width 153 height 15
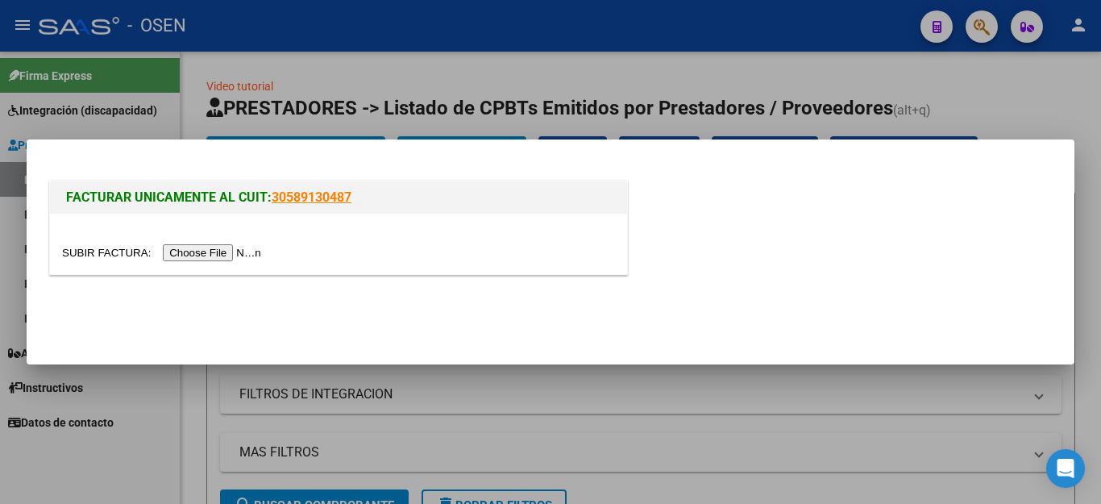
click at [223, 254] on input "file" at bounding box center [164, 252] width 204 height 17
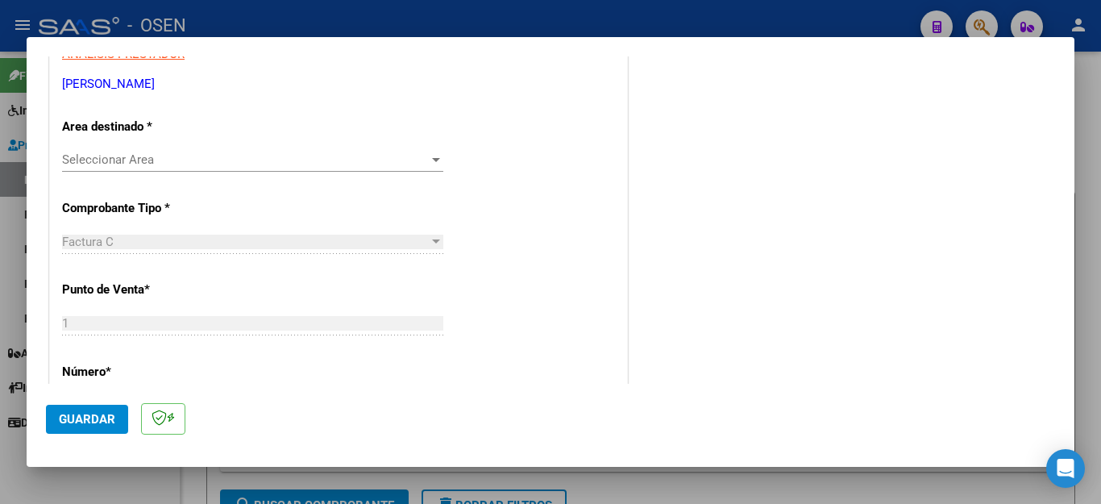
scroll to position [322, 0]
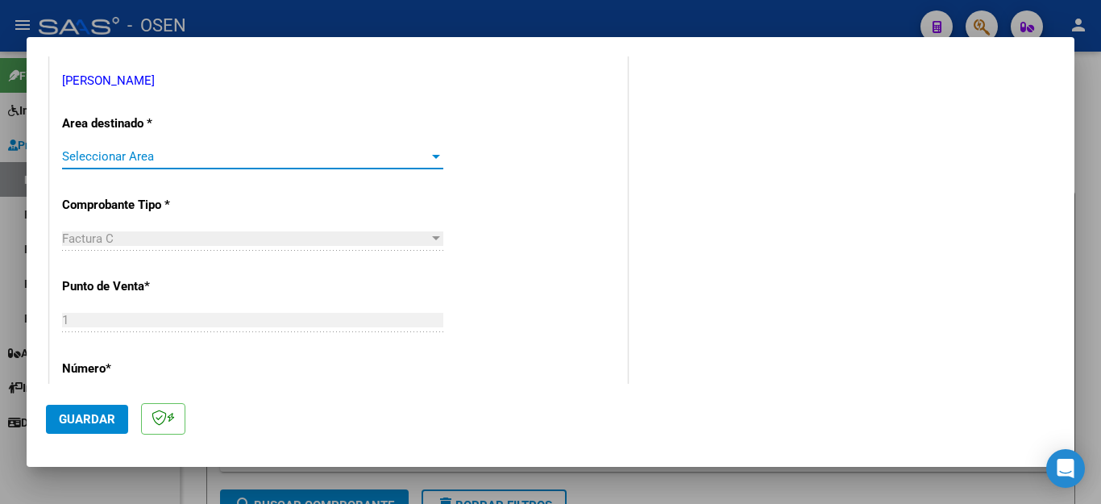
click at [122, 154] on span "Seleccionar Area" at bounding box center [245, 156] width 367 height 15
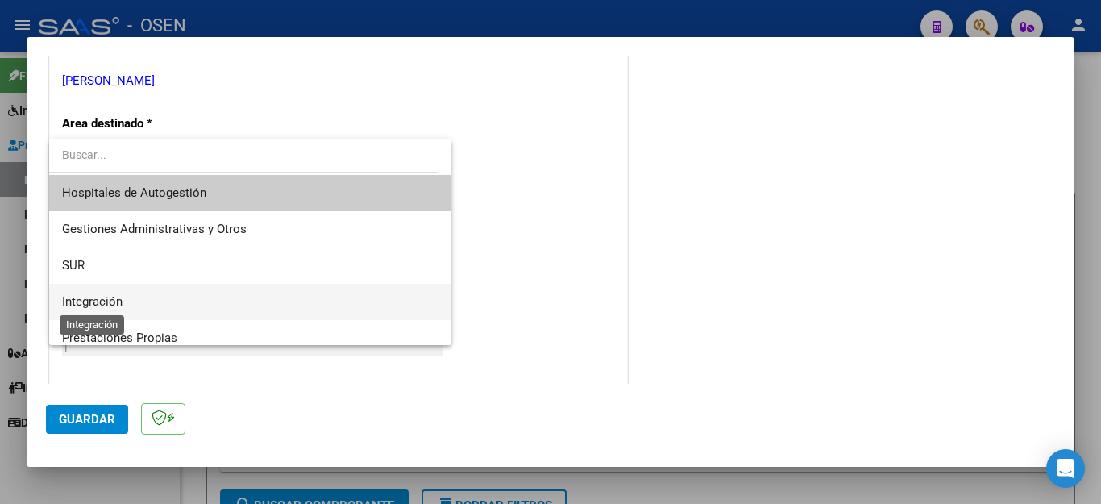
click at [100, 296] on span "Integración" at bounding box center [92, 301] width 60 height 15
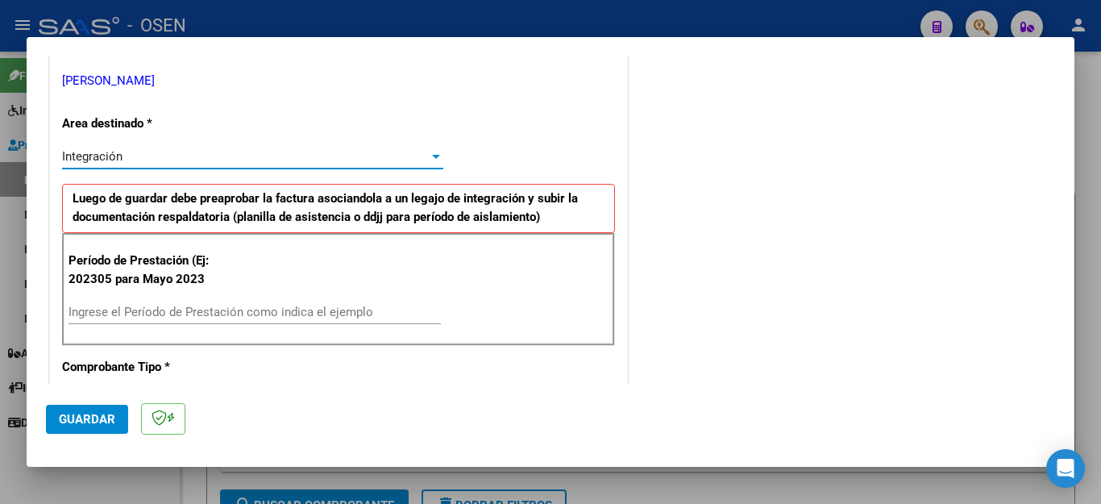
click at [101, 305] on input "Ingrese el Período de Prestación como indica el ejemplo" at bounding box center [255, 312] width 372 height 15
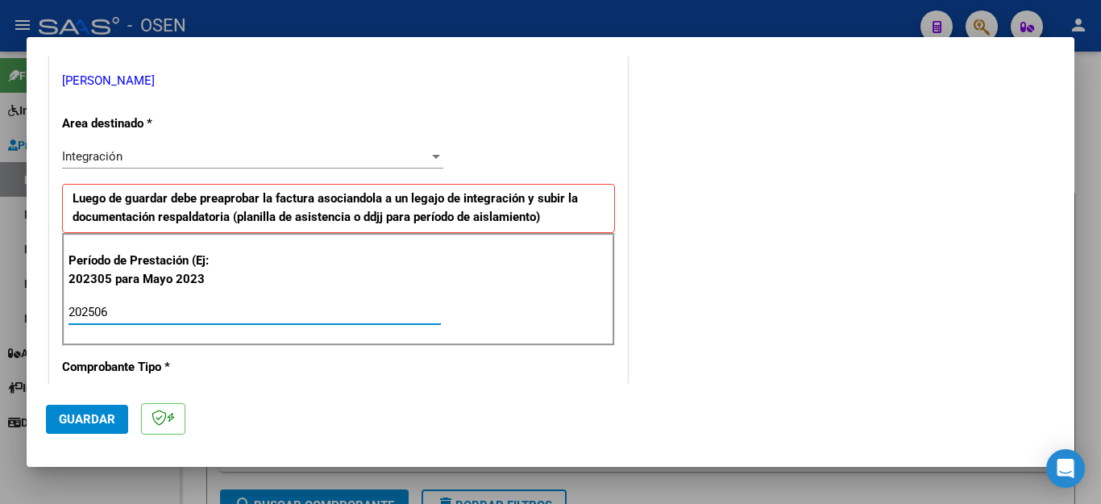
type input "202506"
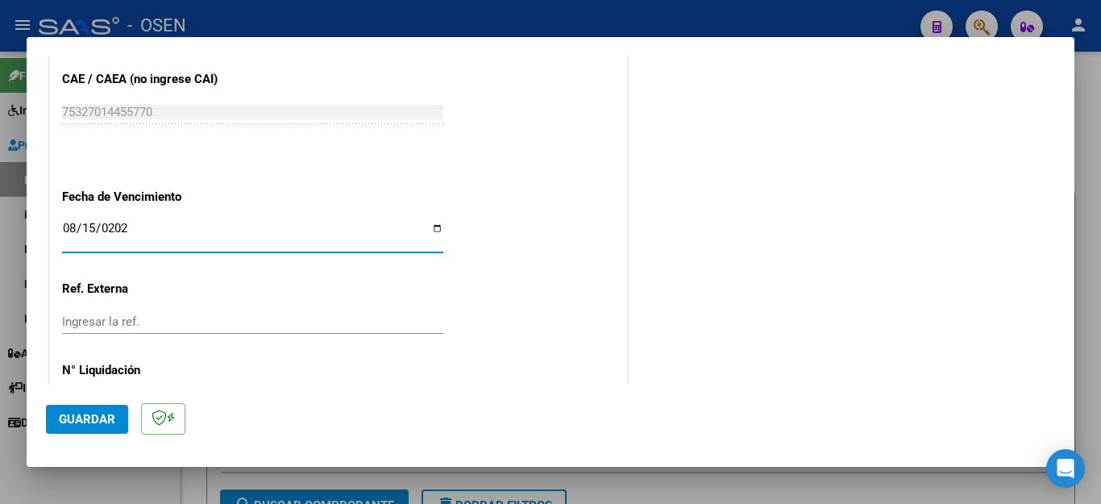
type input "[DATE]"
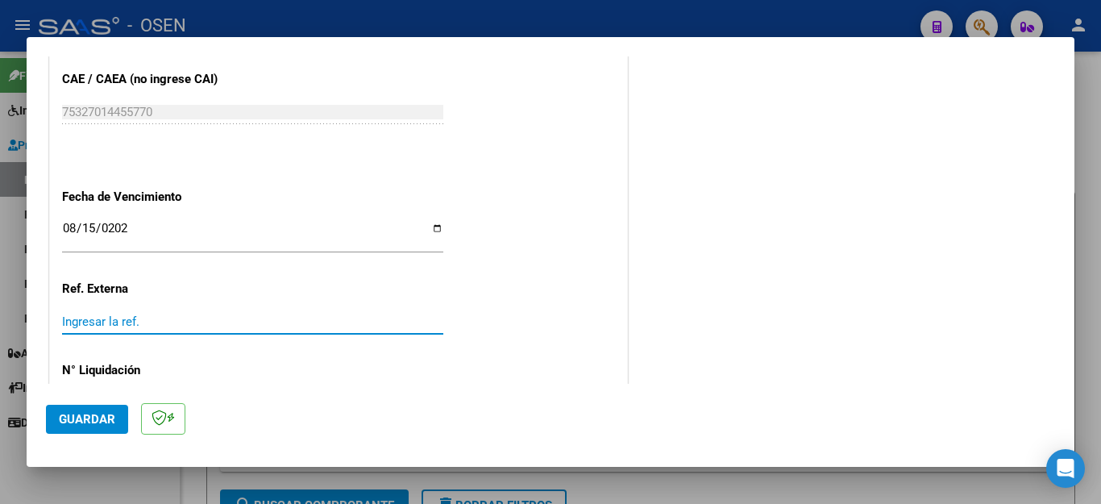
click at [80, 424] on span "Guardar" at bounding box center [87, 419] width 56 height 15
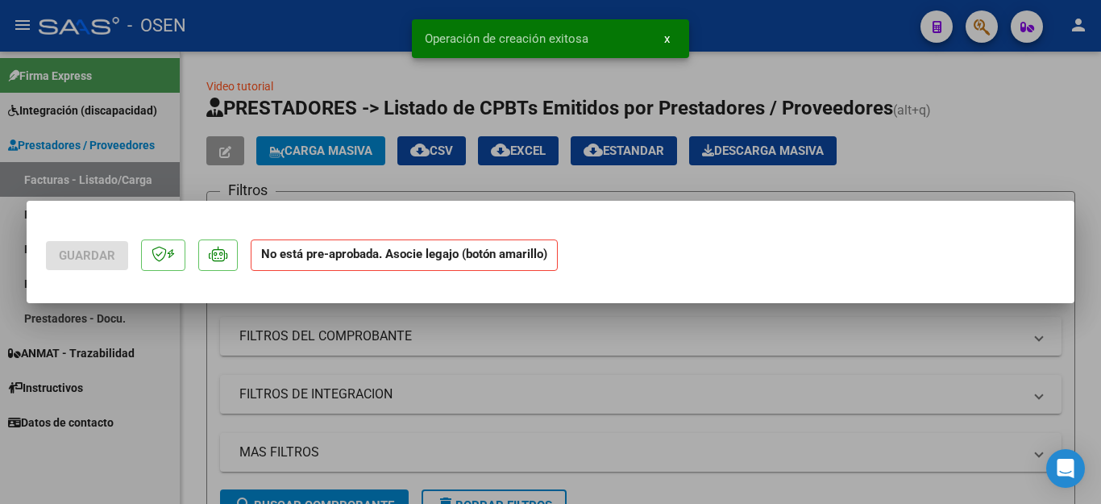
scroll to position [0, 0]
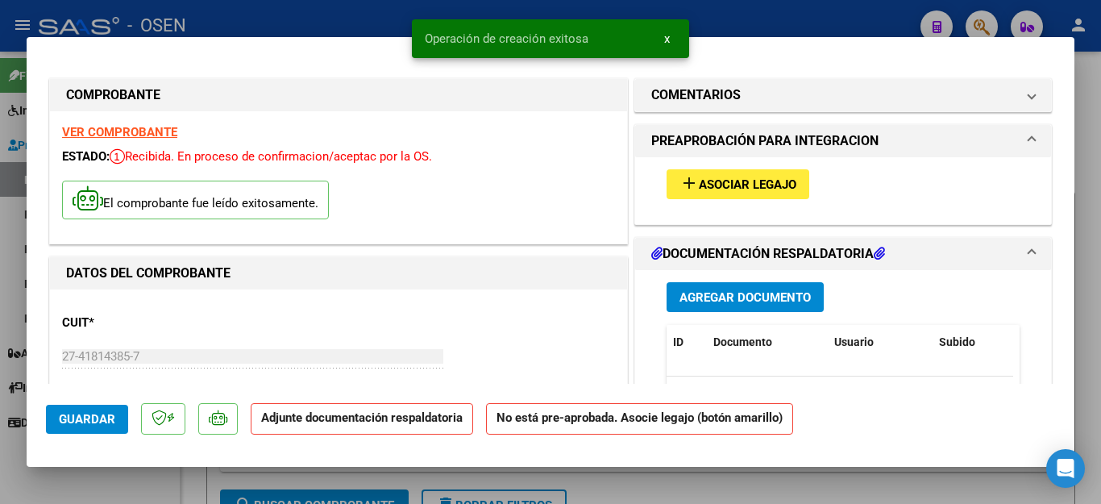
click at [704, 291] on span "Agregar Documento" at bounding box center [744, 297] width 131 height 15
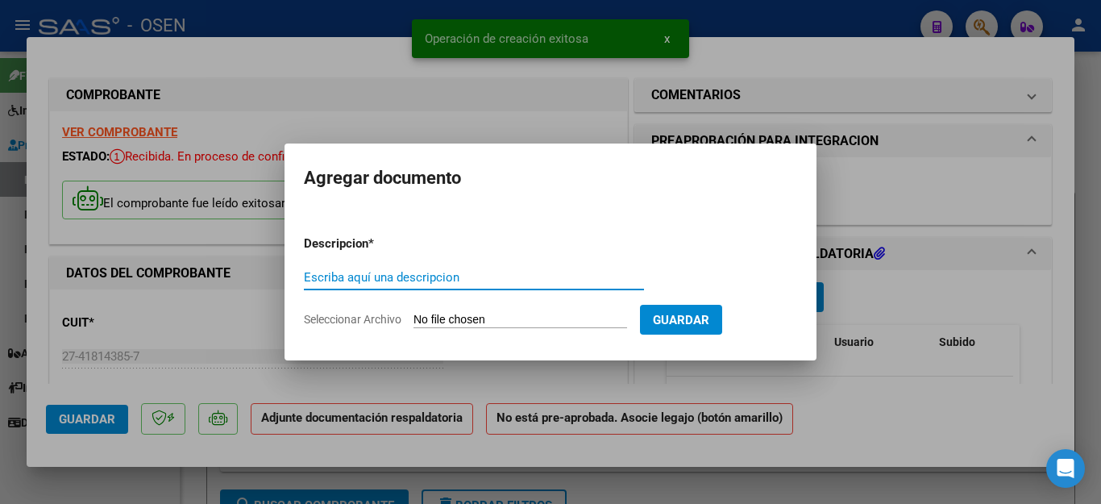
click at [392, 275] on input "Escriba aquí una descripcion" at bounding box center [474, 277] width 340 height 15
type input "ASISTENCIA"
click at [461, 318] on input "Seleccionar Archivo" at bounding box center [520, 320] width 214 height 15
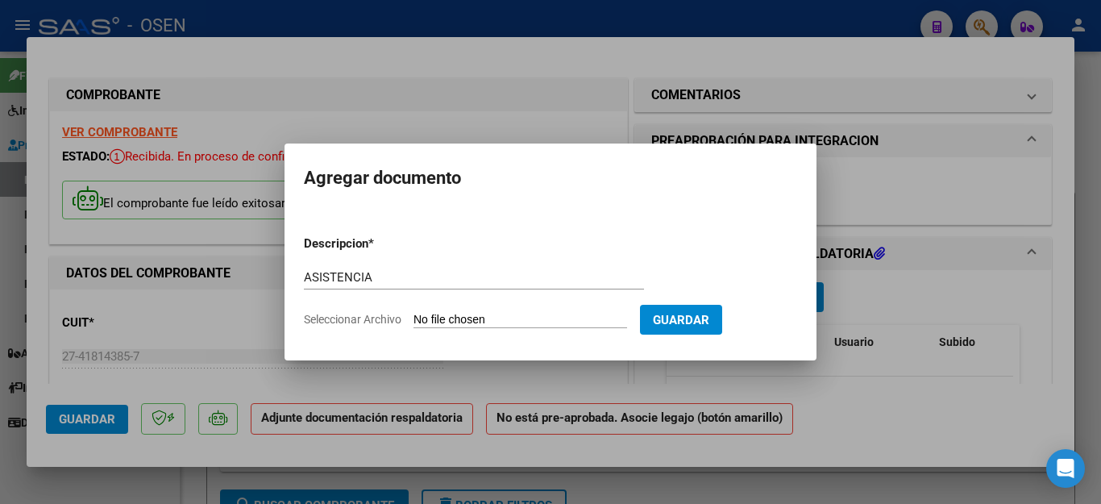
type input "C:\fakepath\IBIZA FAC69 ASISTENCIA.pdf"
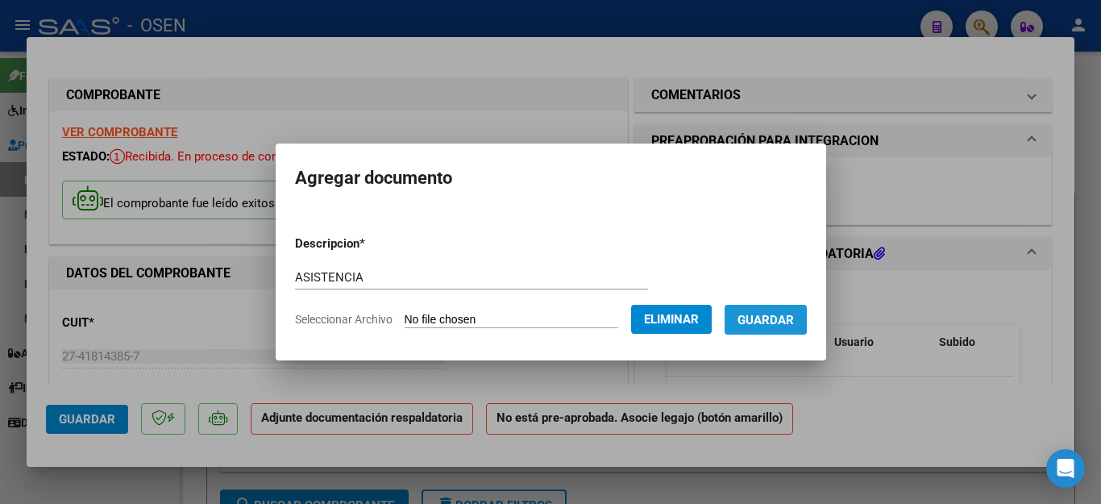
click at [757, 317] on span "Guardar" at bounding box center [765, 320] width 56 height 15
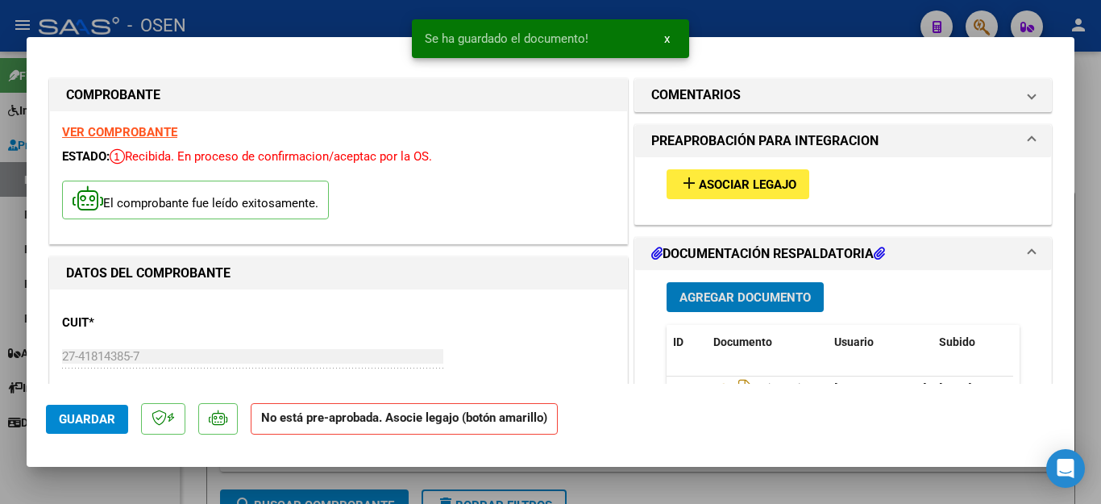
click at [742, 291] on span "Agregar Documento" at bounding box center [744, 297] width 131 height 15
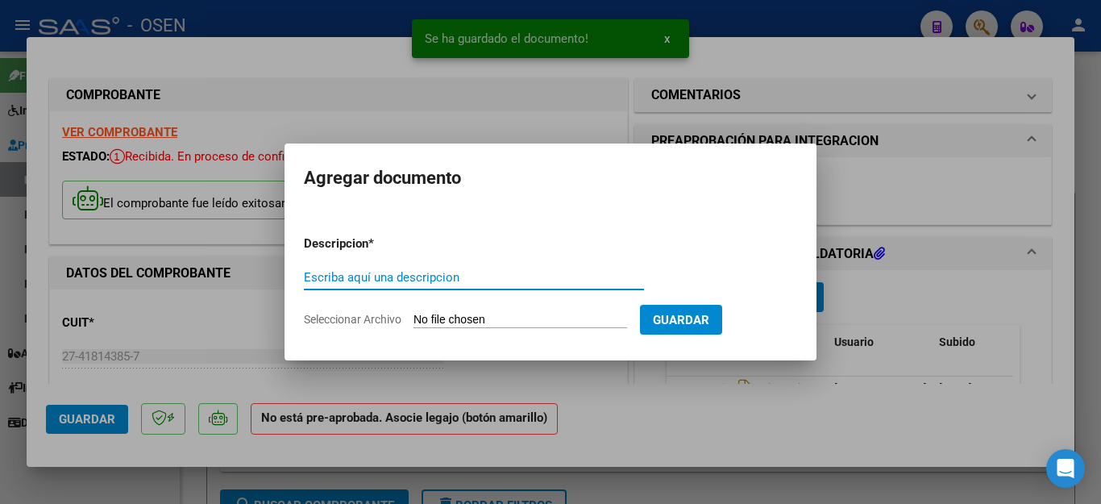
click at [425, 273] on input "Escriba aquí una descripcion" at bounding box center [474, 277] width 340 height 15
type input "INFORME"
click at [476, 322] on input "Seleccionar Archivo" at bounding box center [520, 320] width 214 height 15
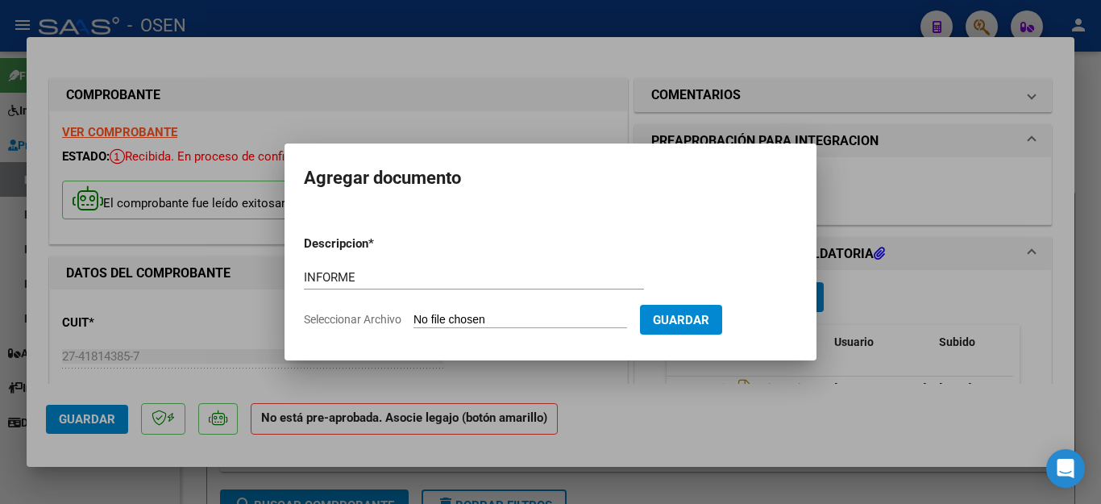
type input "C:\fakepath\INFORME [PERSON_NAME].pdf"
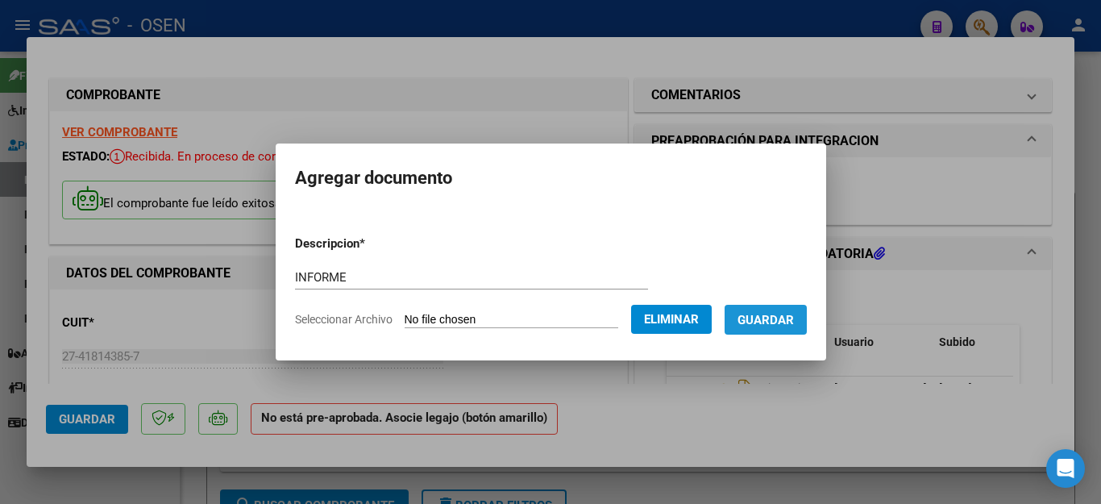
click at [767, 327] on button "Guardar" at bounding box center [766, 320] width 82 height 30
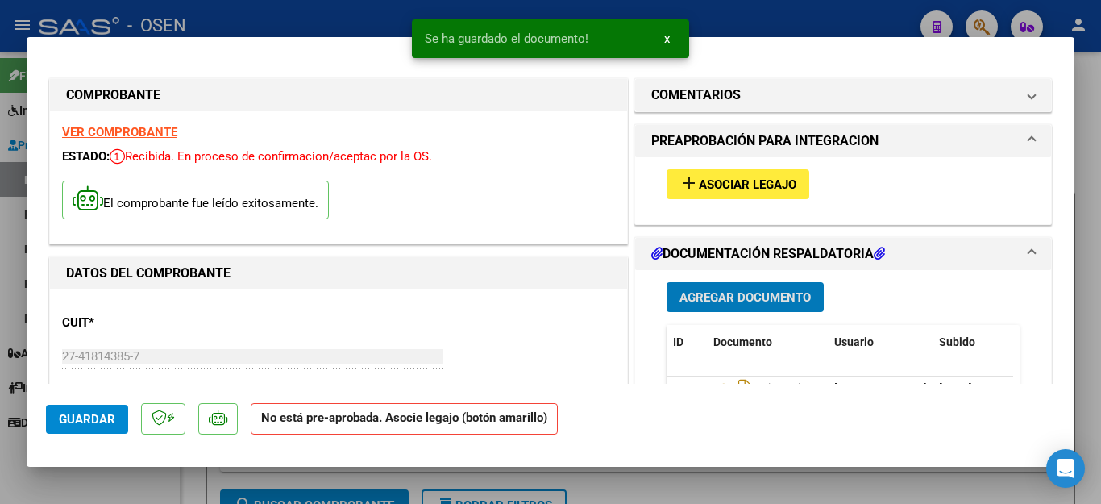
click at [732, 189] on span "Asociar Legajo" at bounding box center [748, 184] width 98 height 15
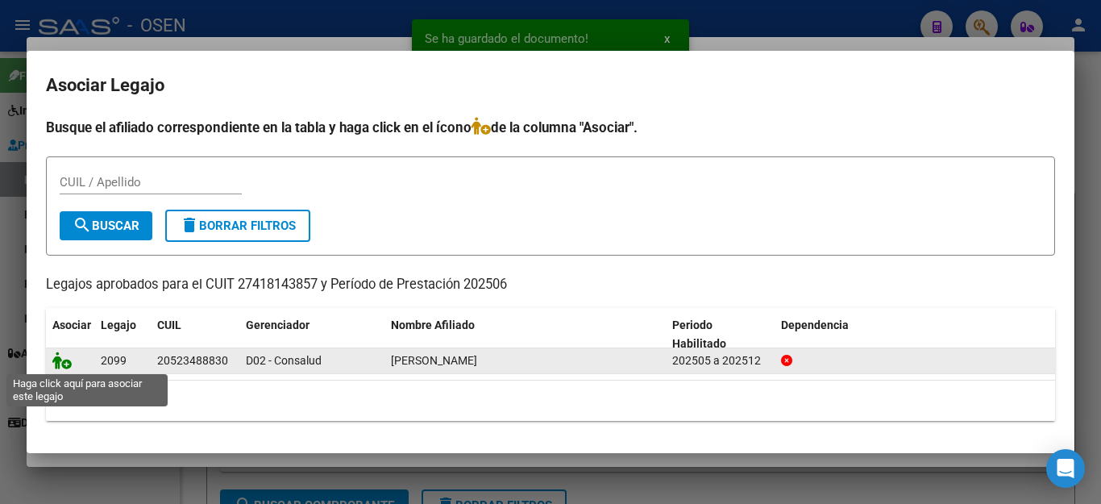
click at [62, 360] on icon at bounding box center [61, 360] width 19 height 18
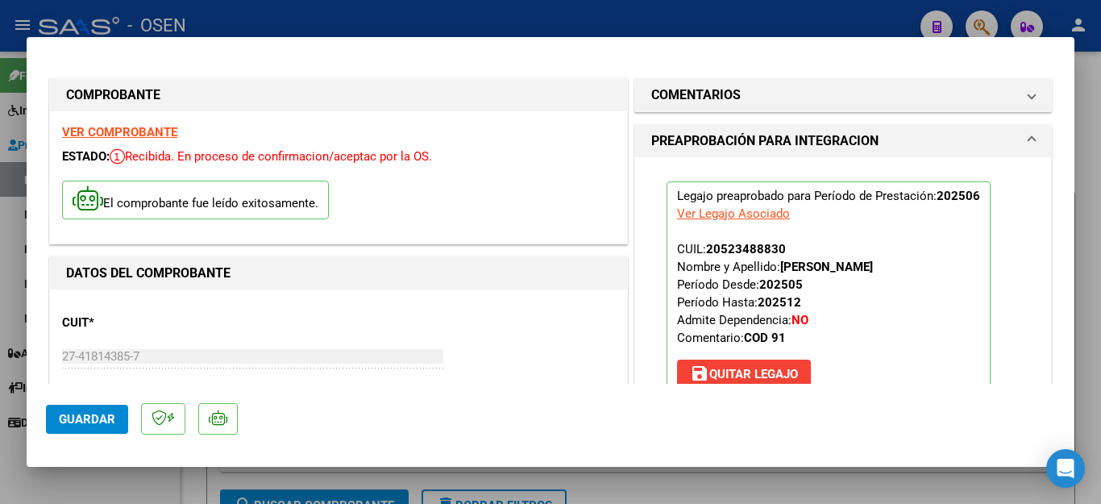
click at [110, 480] on div at bounding box center [550, 252] width 1101 height 504
type input "$ 0,00"
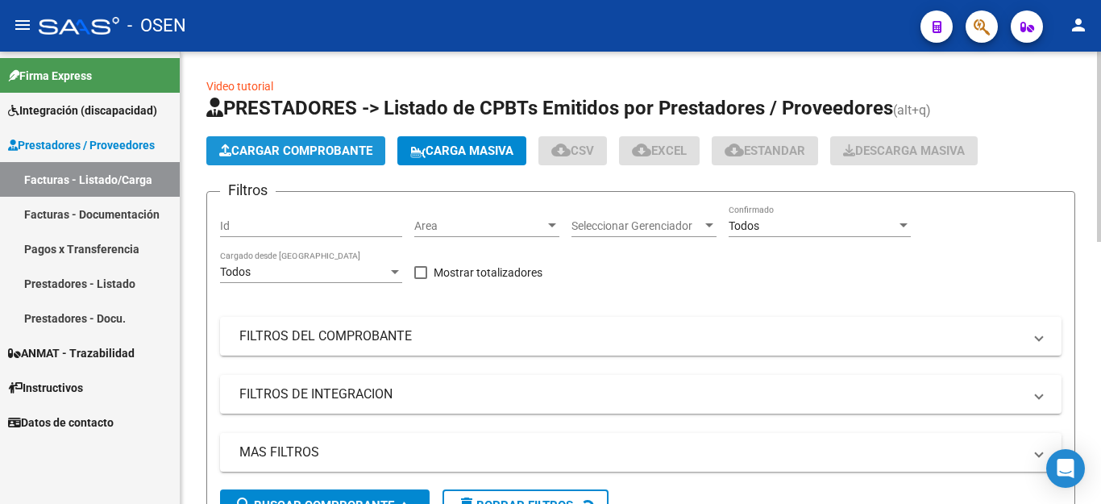
click at [297, 154] on span "Cargar Comprobante" at bounding box center [295, 150] width 153 height 15
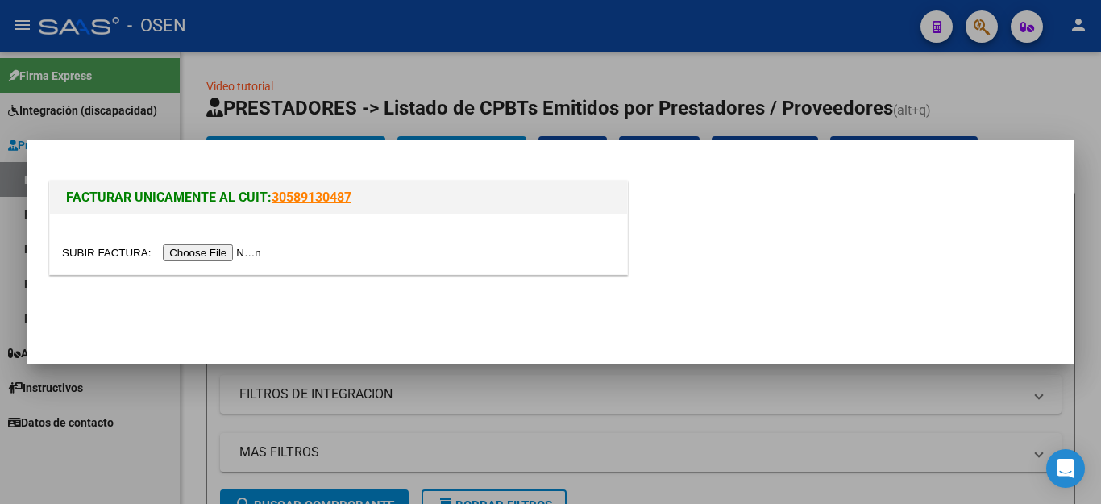
click at [193, 254] on input "file" at bounding box center [164, 252] width 204 height 17
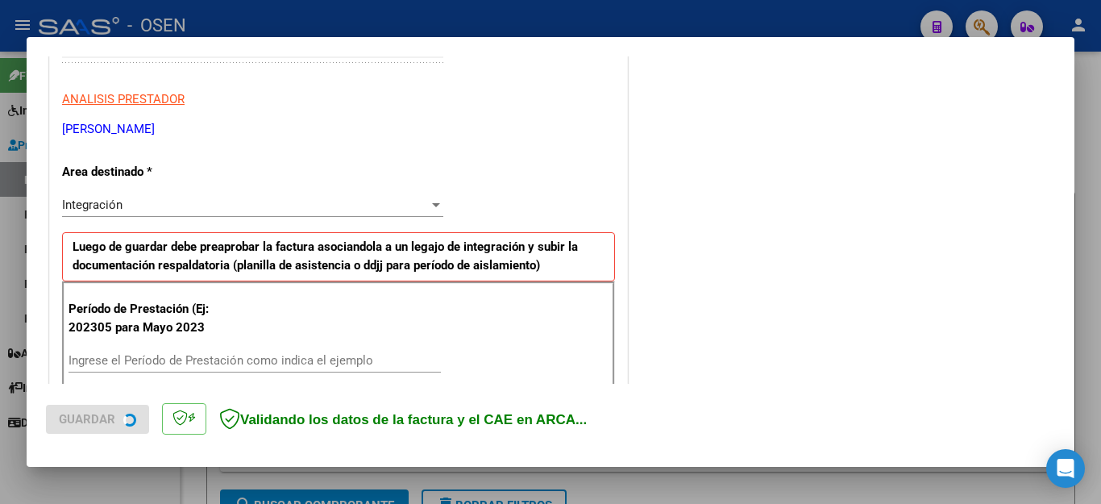
scroll to position [322, 0]
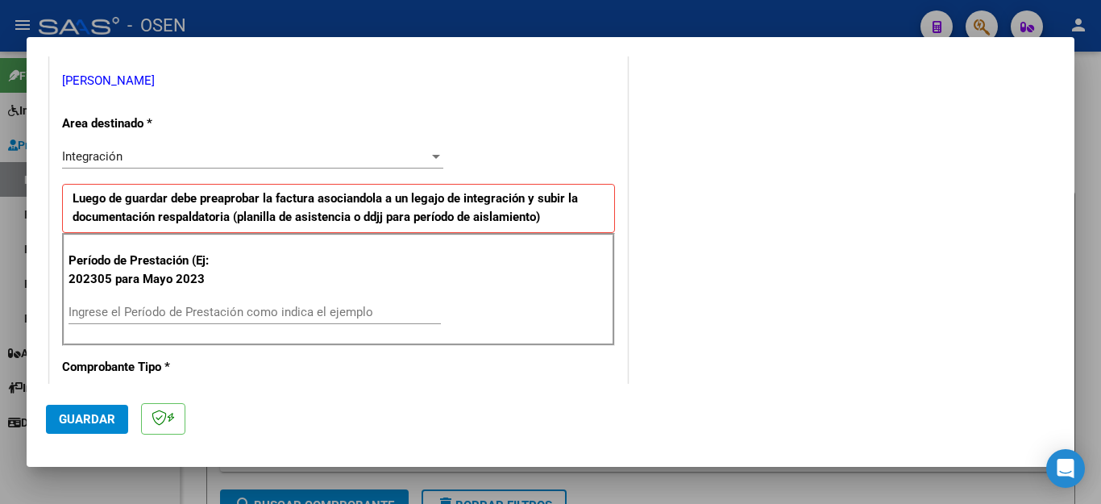
click at [273, 313] on input "Ingrese el Período de Prestación como indica el ejemplo" at bounding box center [255, 312] width 372 height 15
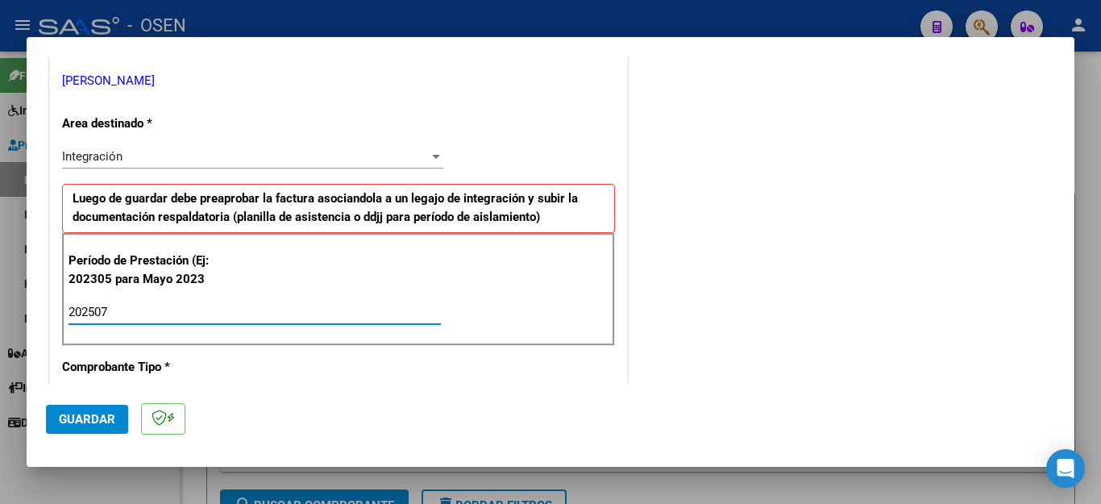
type input "202507"
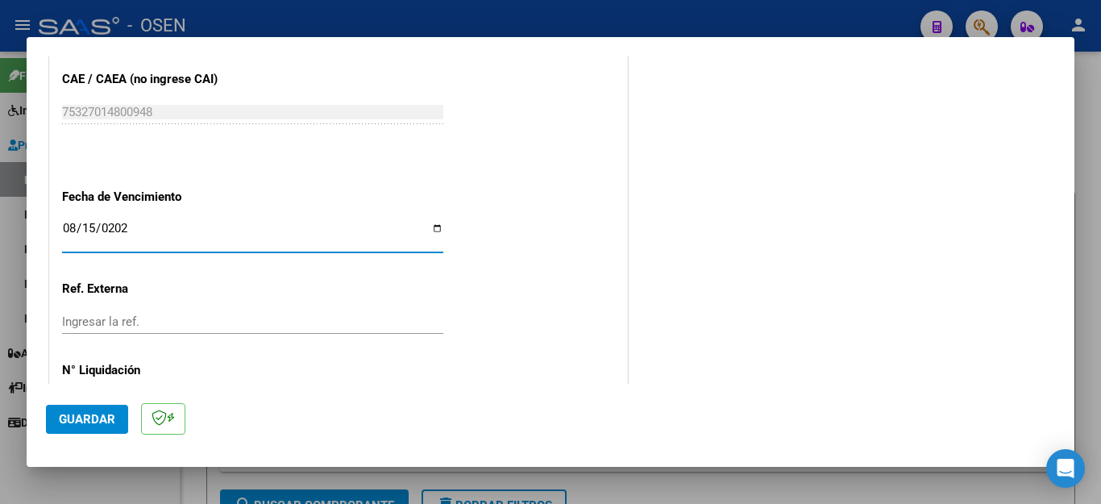
type input "[DATE]"
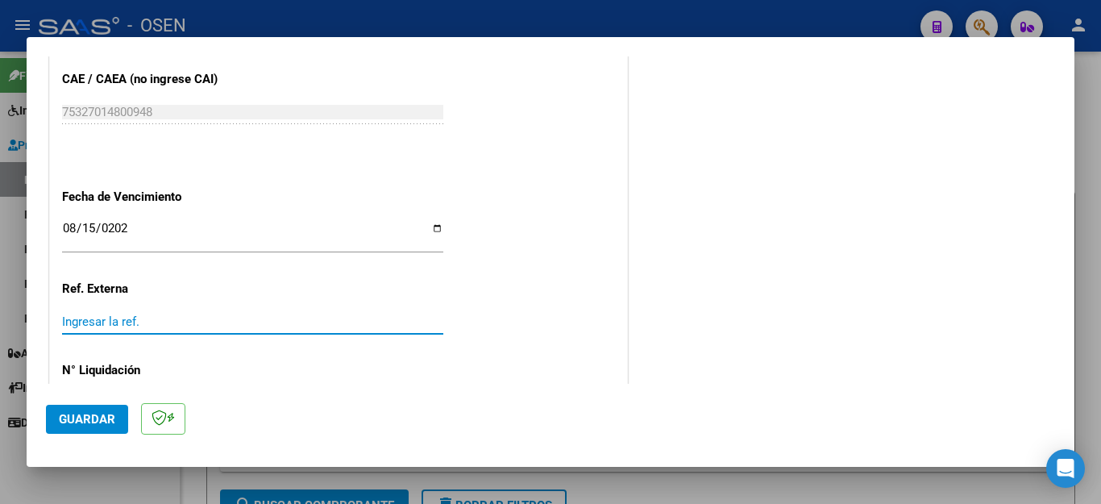
click at [109, 421] on span "Guardar" at bounding box center [87, 419] width 56 height 15
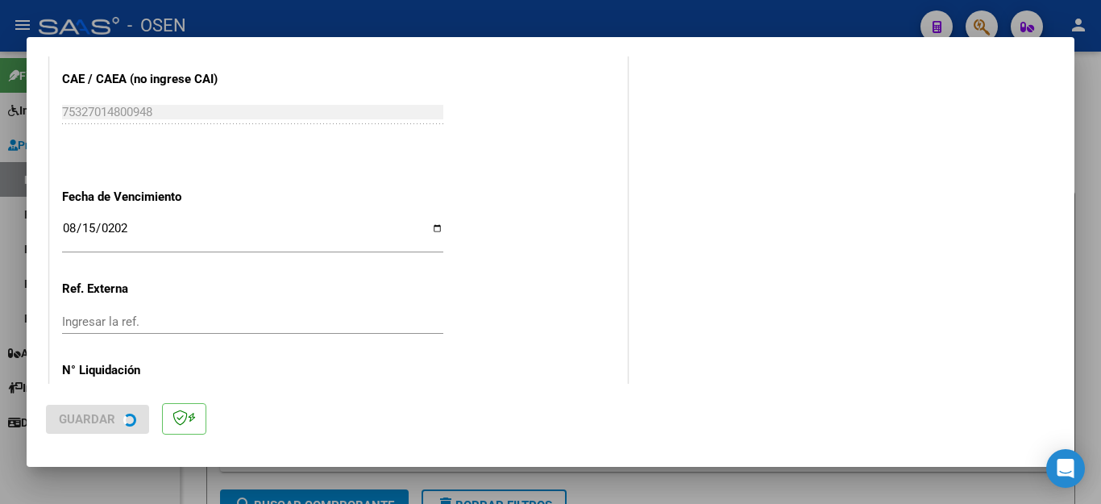
scroll to position [0, 0]
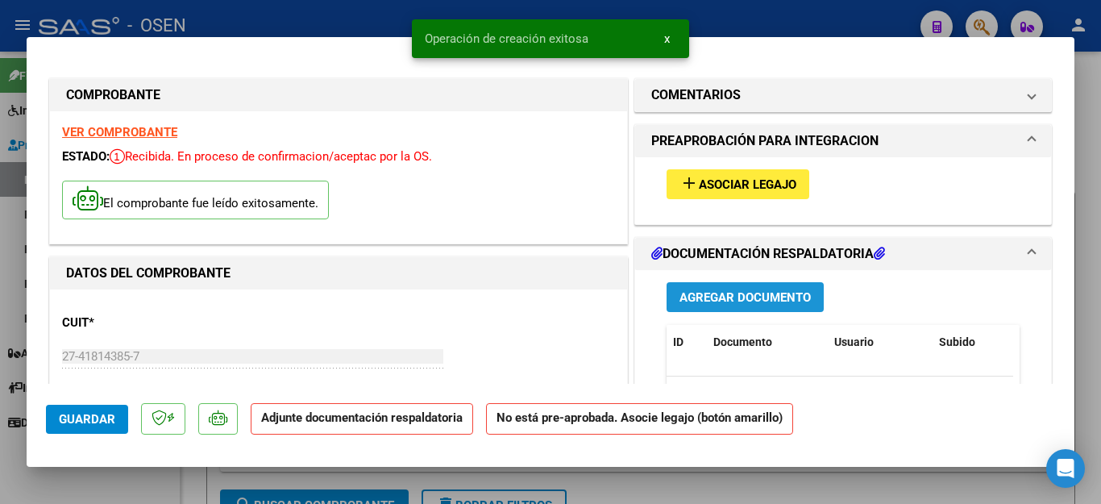
click at [697, 293] on span "Agregar Documento" at bounding box center [744, 297] width 131 height 15
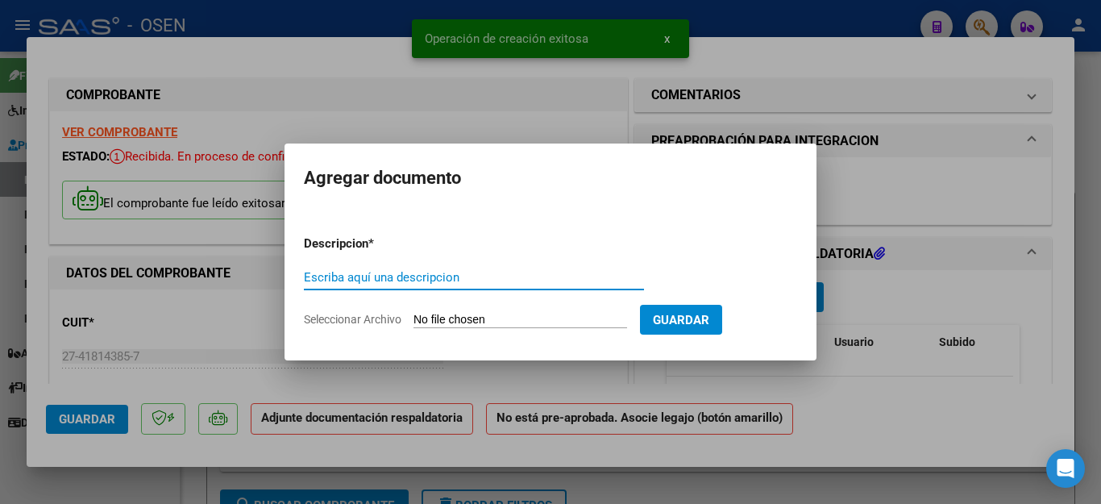
click at [392, 281] on input "Escriba aquí una descripcion" at bounding box center [474, 277] width 340 height 15
type input "ASISTENCIA"
click at [459, 317] on input "Seleccionar Archivo" at bounding box center [520, 320] width 214 height 15
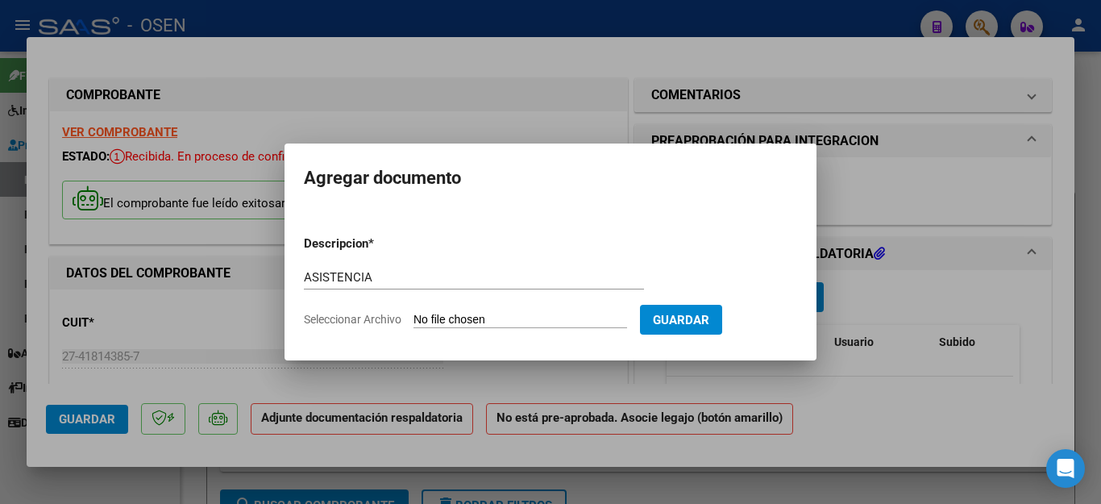
type input "C:\fakepath\IBIZA FAC70 ASISTENCIA.pdf"
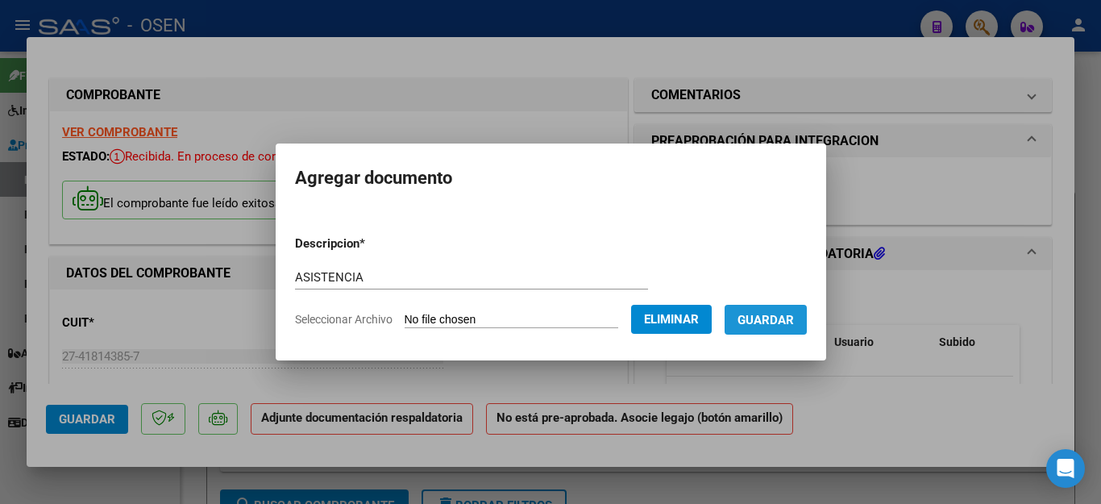
click at [770, 318] on span "Guardar" at bounding box center [765, 320] width 56 height 15
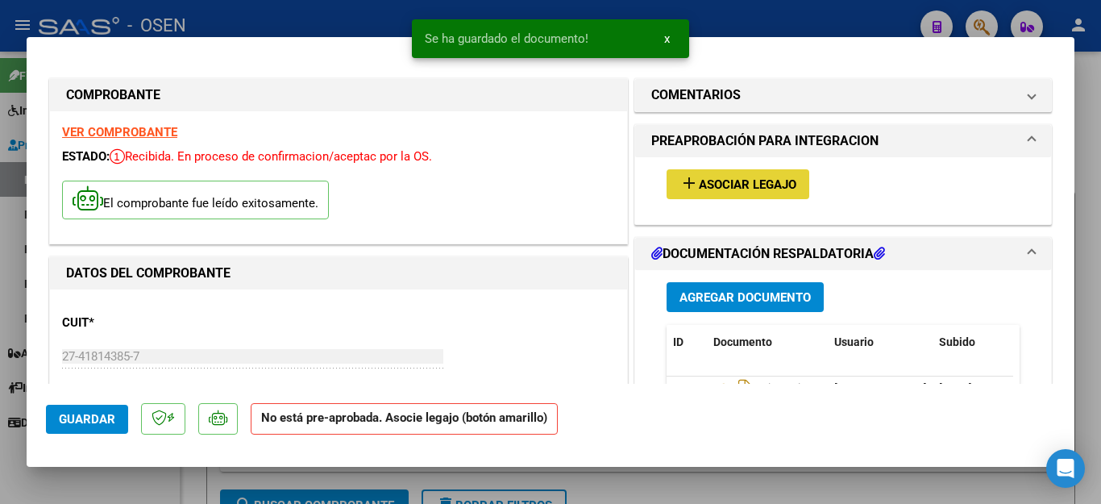
click at [699, 185] on span "Asociar Legajo" at bounding box center [748, 184] width 98 height 15
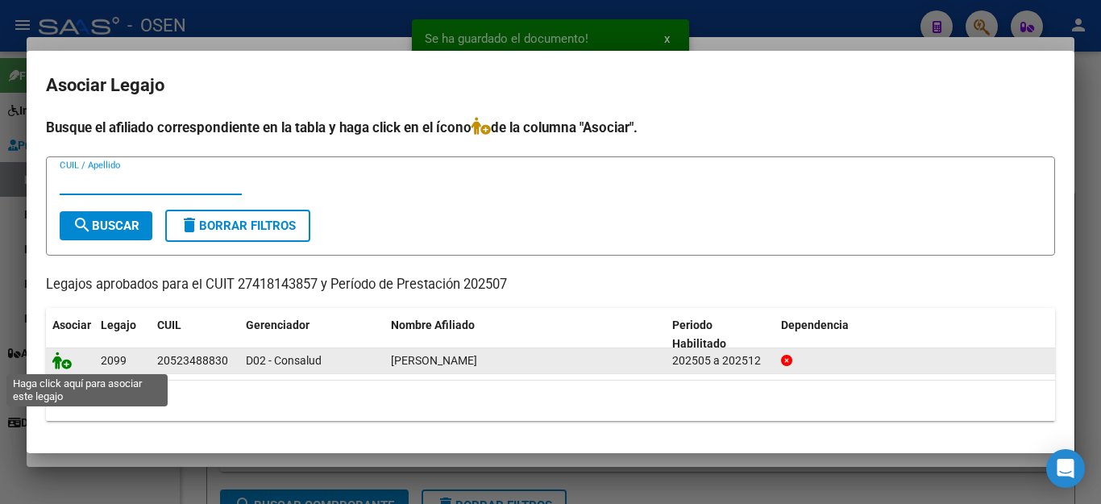
click at [61, 363] on icon at bounding box center [61, 360] width 19 height 18
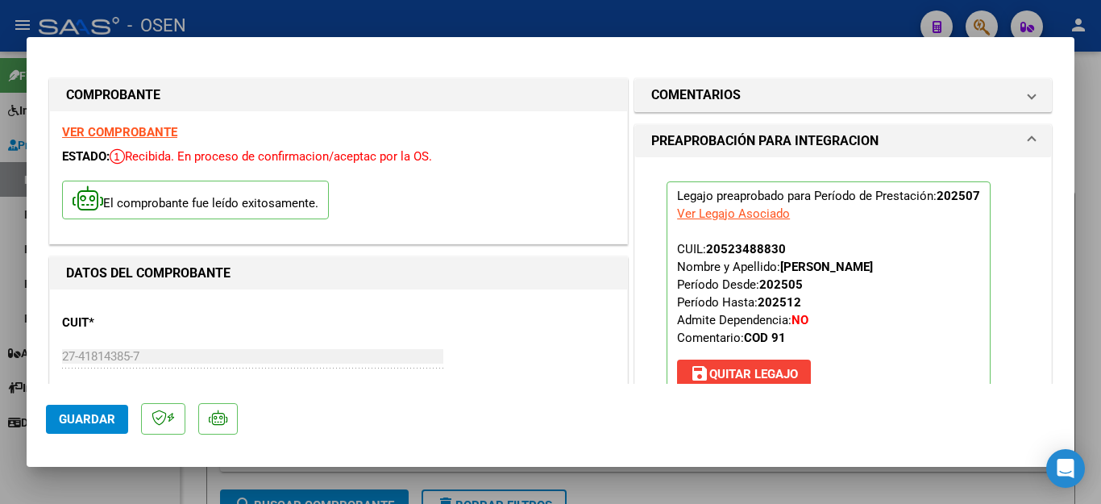
click at [114, 484] on div at bounding box center [550, 252] width 1101 height 504
type input "$ 0,00"
